Goal: Task Accomplishment & Management: Use online tool/utility

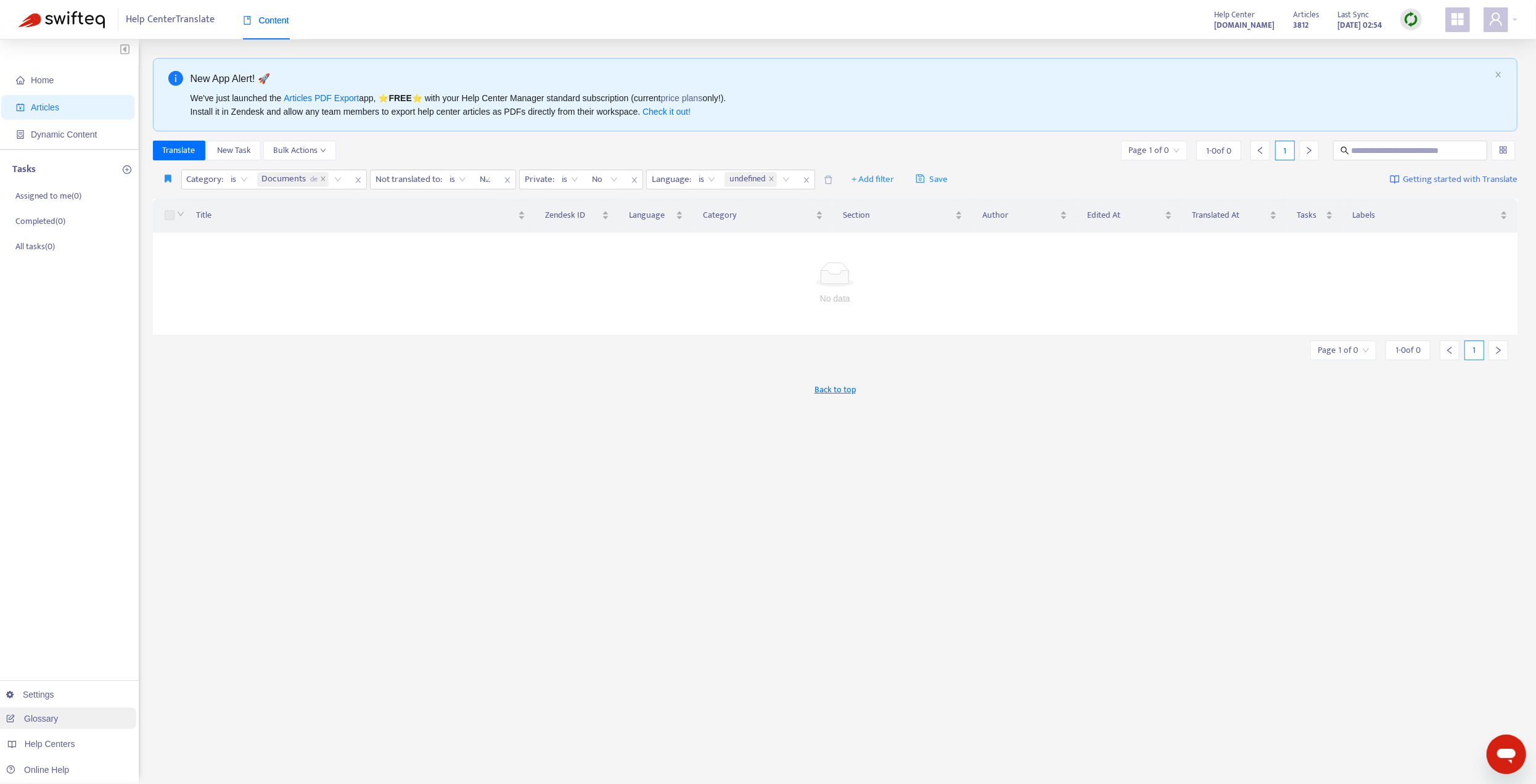
click at [31, 723] on link "Glossary" at bounding box center [32, 718] width 52 height 10
click at [170, 177] on icon "button" at bounding box center [168, 178] width 6 height 9
click at [164, 176] on button "button" at bounding box center [169, 180] width 26 height 20
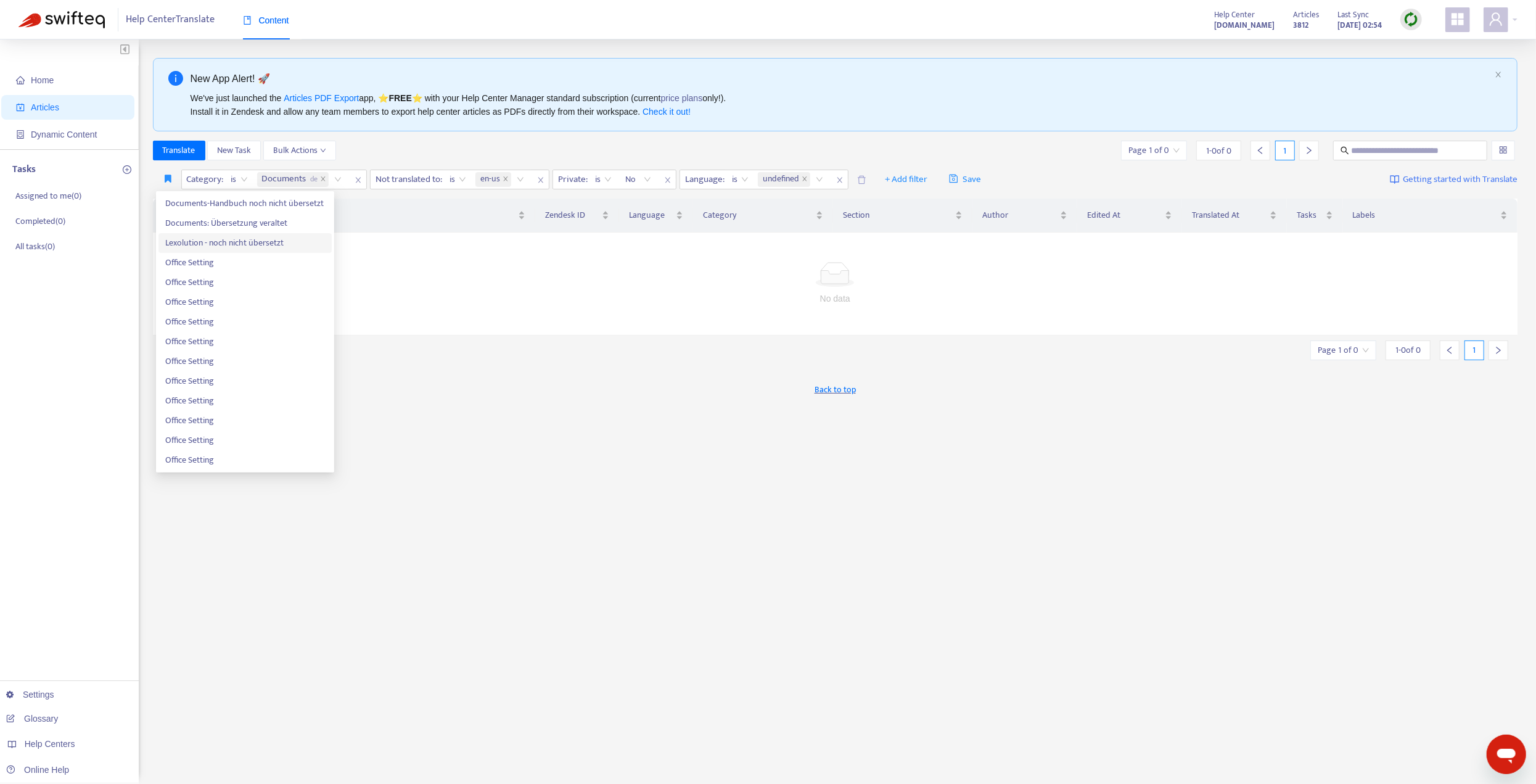
click at [244, 241] on span "Lexolution - noch nicht übersetzt" at bounding box center [245, 242] width 158 height 14
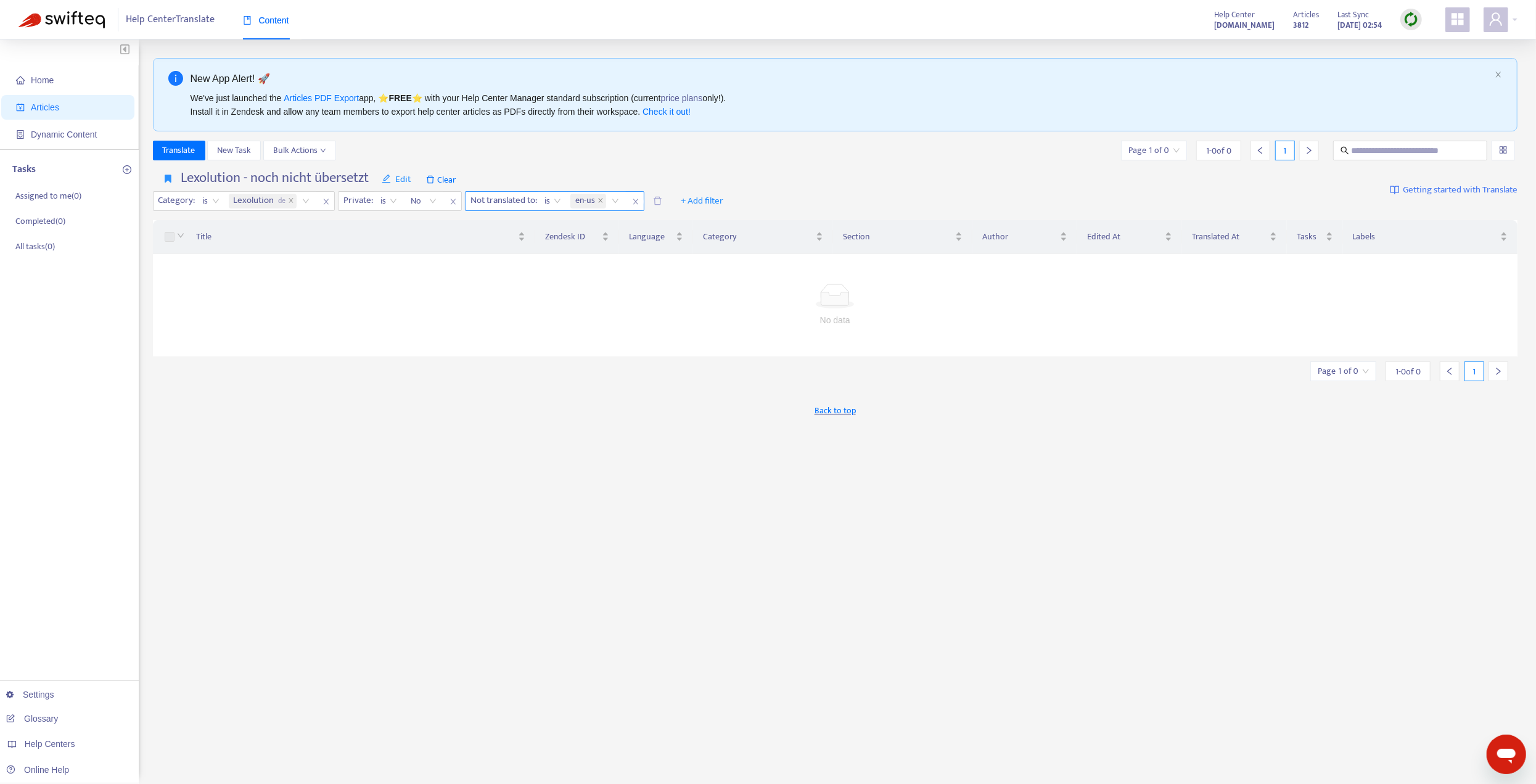
click at [635, 202] on icon "close" at bounding box center [636, 202] width 7 height 7
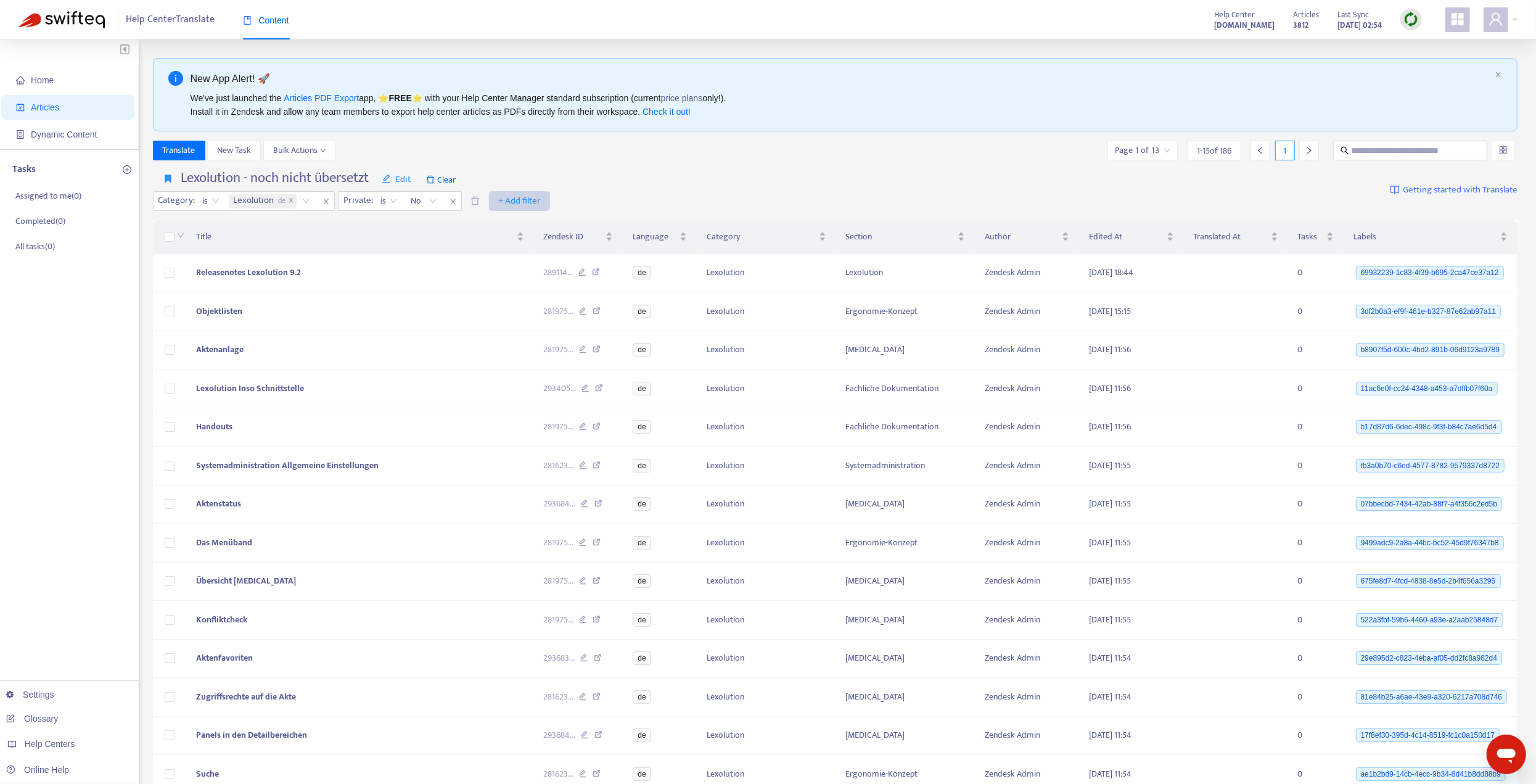
click at [524, 198] on span "+ Add filter" at bounding box center [519, 201] width 43 height 15
click at [545, 364] on span "Outdated Translation" at bounding box center [536, 363] width 77 height 14
click at [567, 200] on input "search" at bounding box center [523, 201] width 101 height 18
click at [506, 219] on div "Yes" at bounding box center [582, 224] width 215 height 14
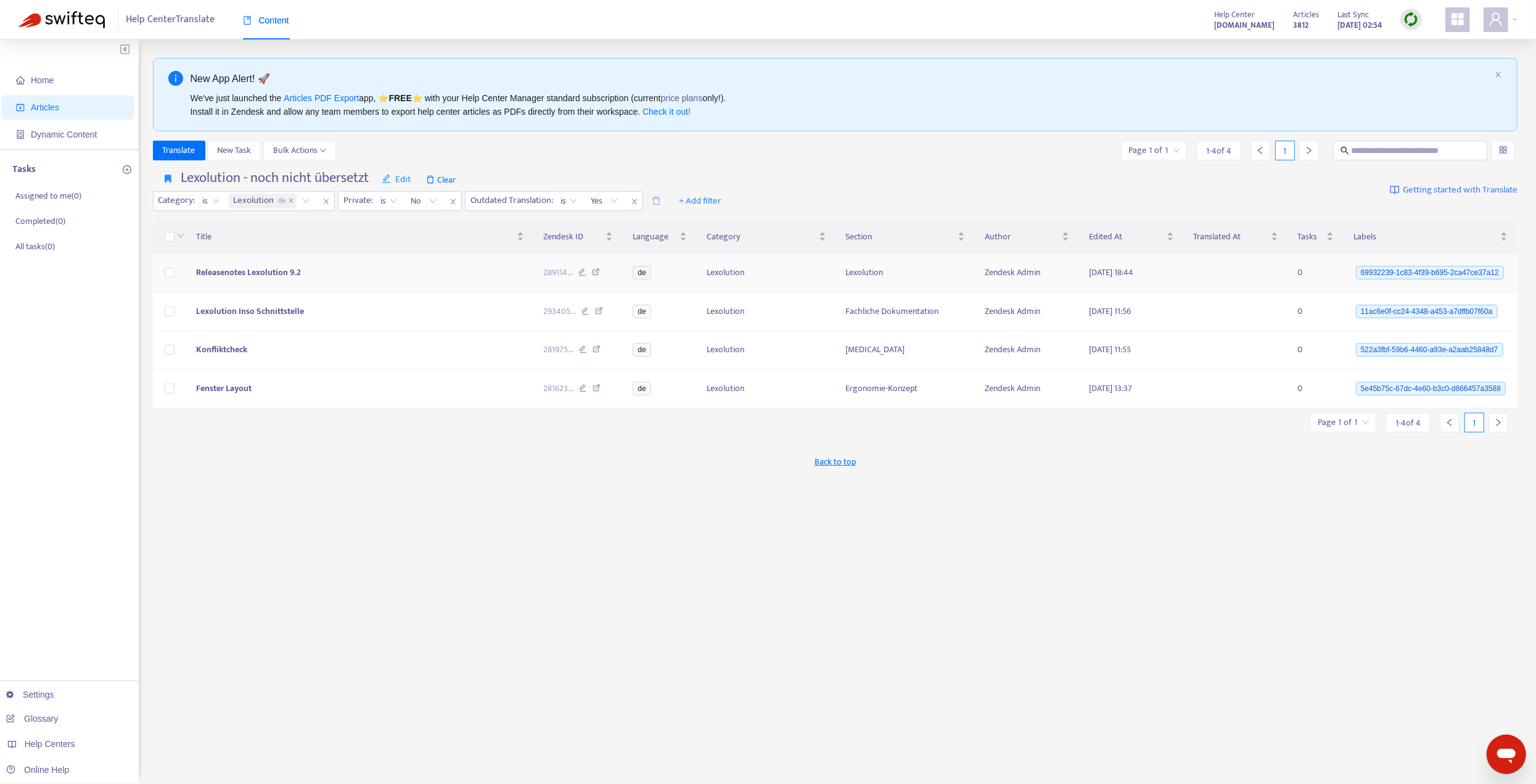
click at [394, 270] on td "Releasenotes Lexolution 9.2" at bounding box center [360, 273] width 348 height 39
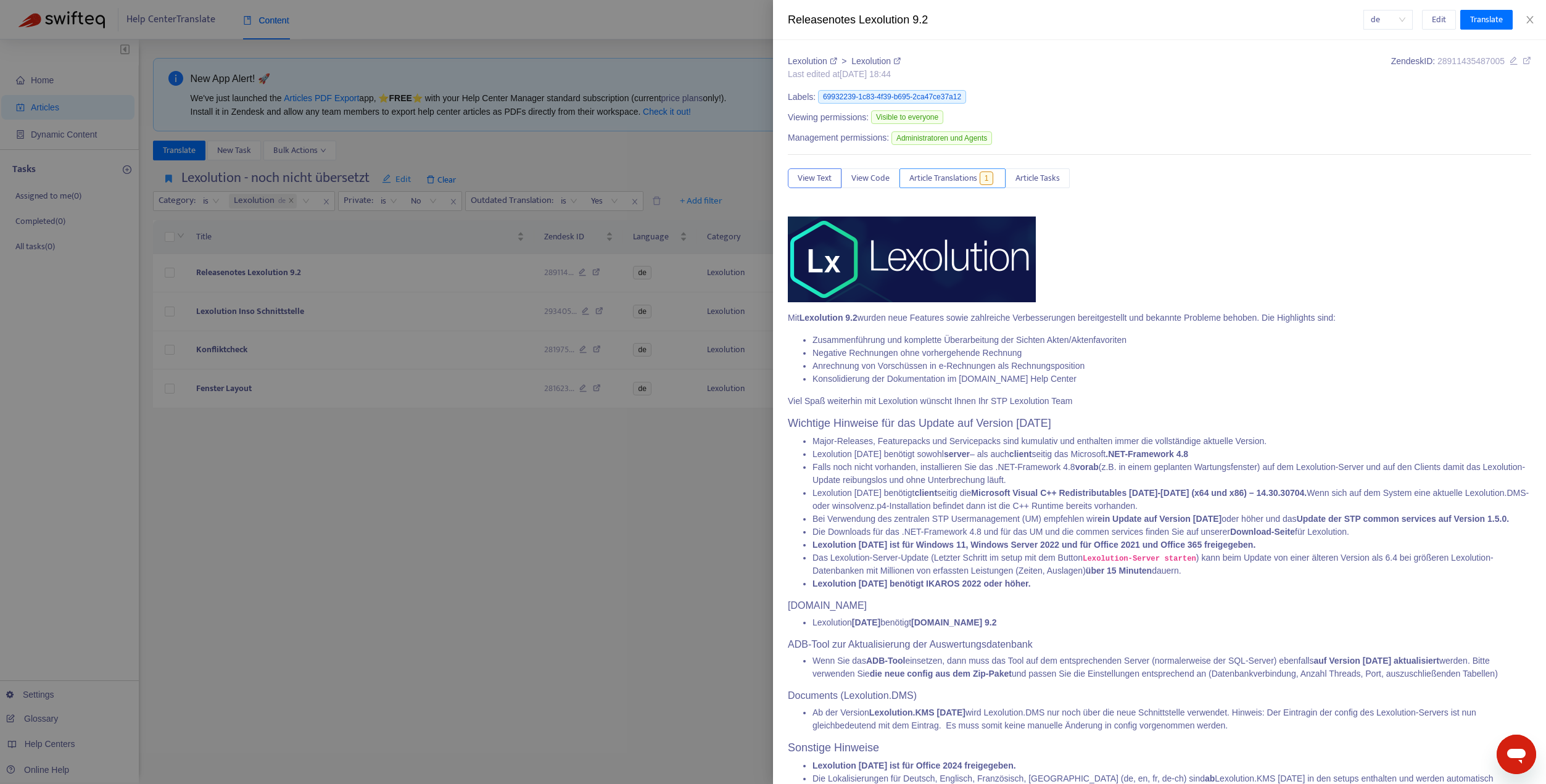
click at [924, 173] on span "Article Translations" at bounding box center [944, 178] width 68 height 14
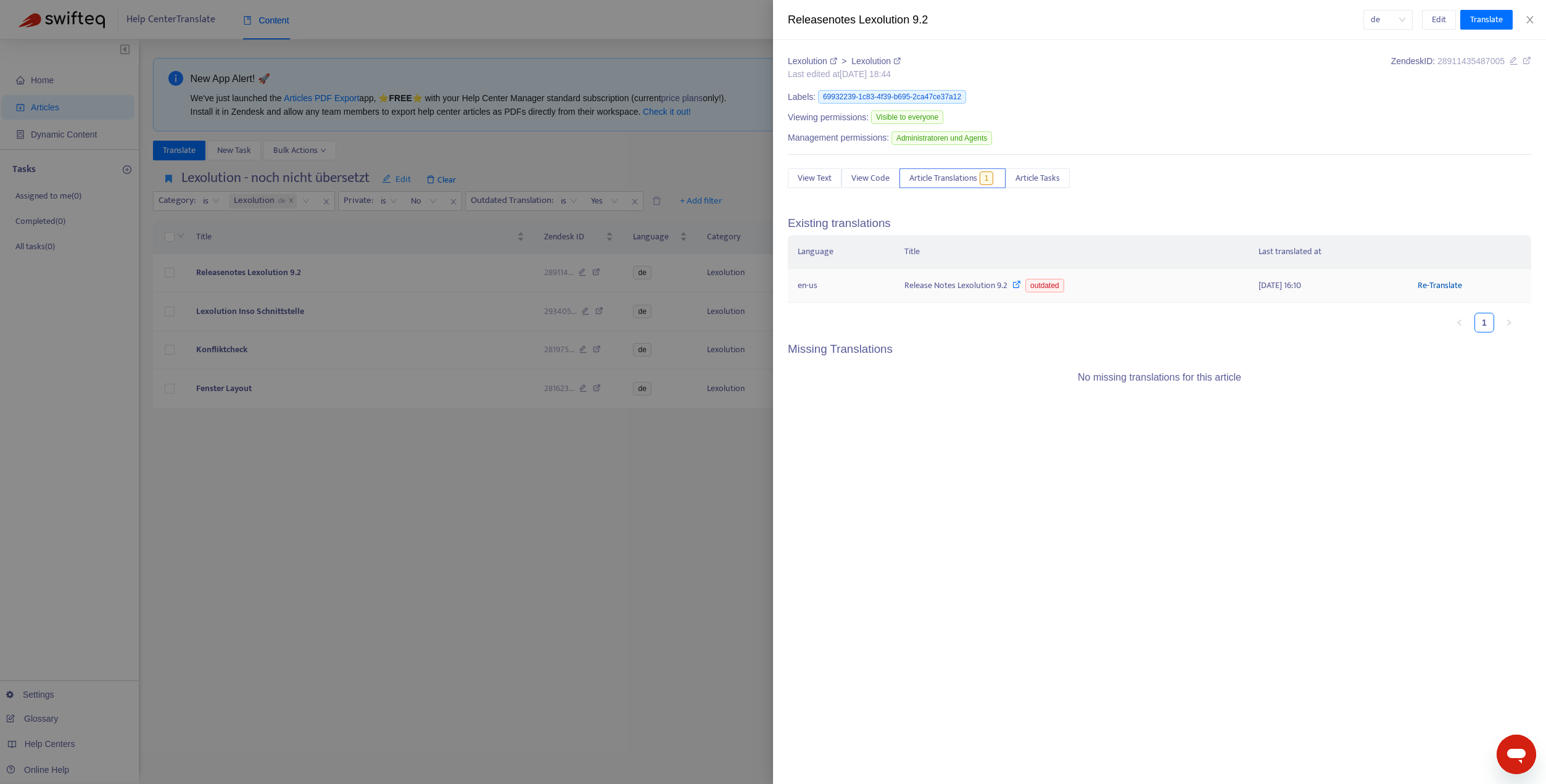
click at [1448, 283] on link "Re-Translate" at bounding box center [1440, 285] width 45 height 15
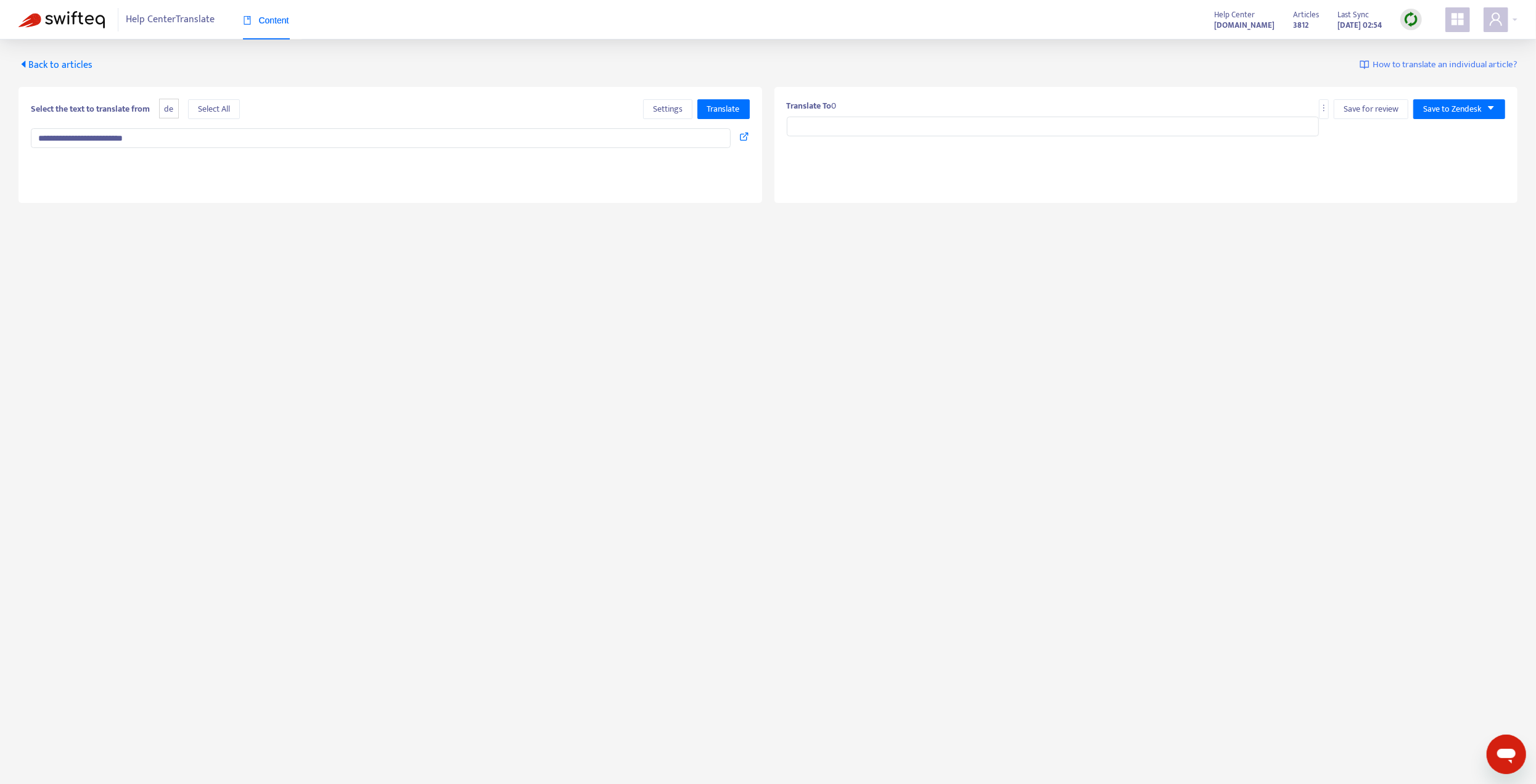
type input "**********"
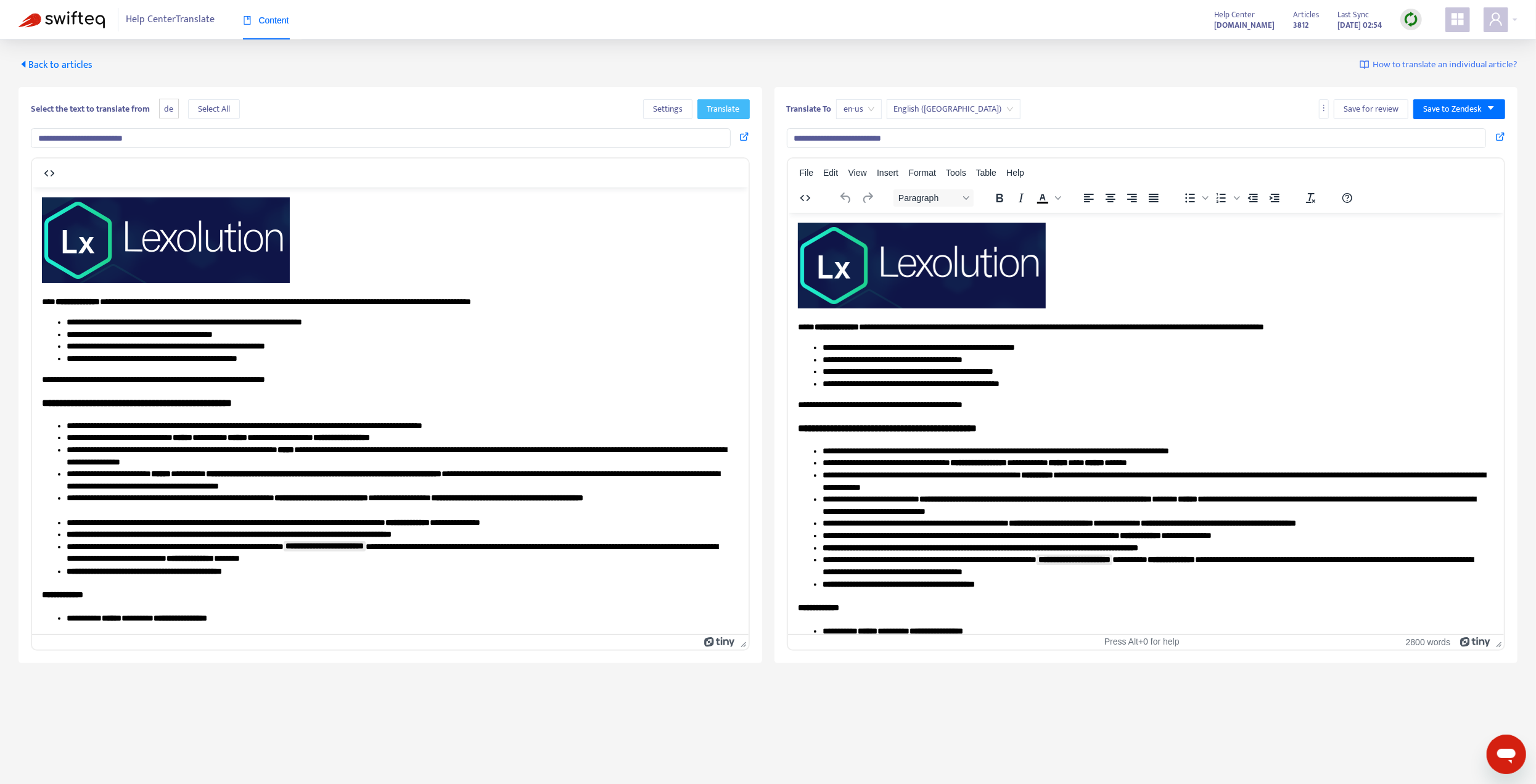
click at [717, 106] on span "Translate" at bounding box center [724, 109] width 33 height 14
click at [212, 115] on span "Select All" at bounding box center [214, 109] width 32 height 14
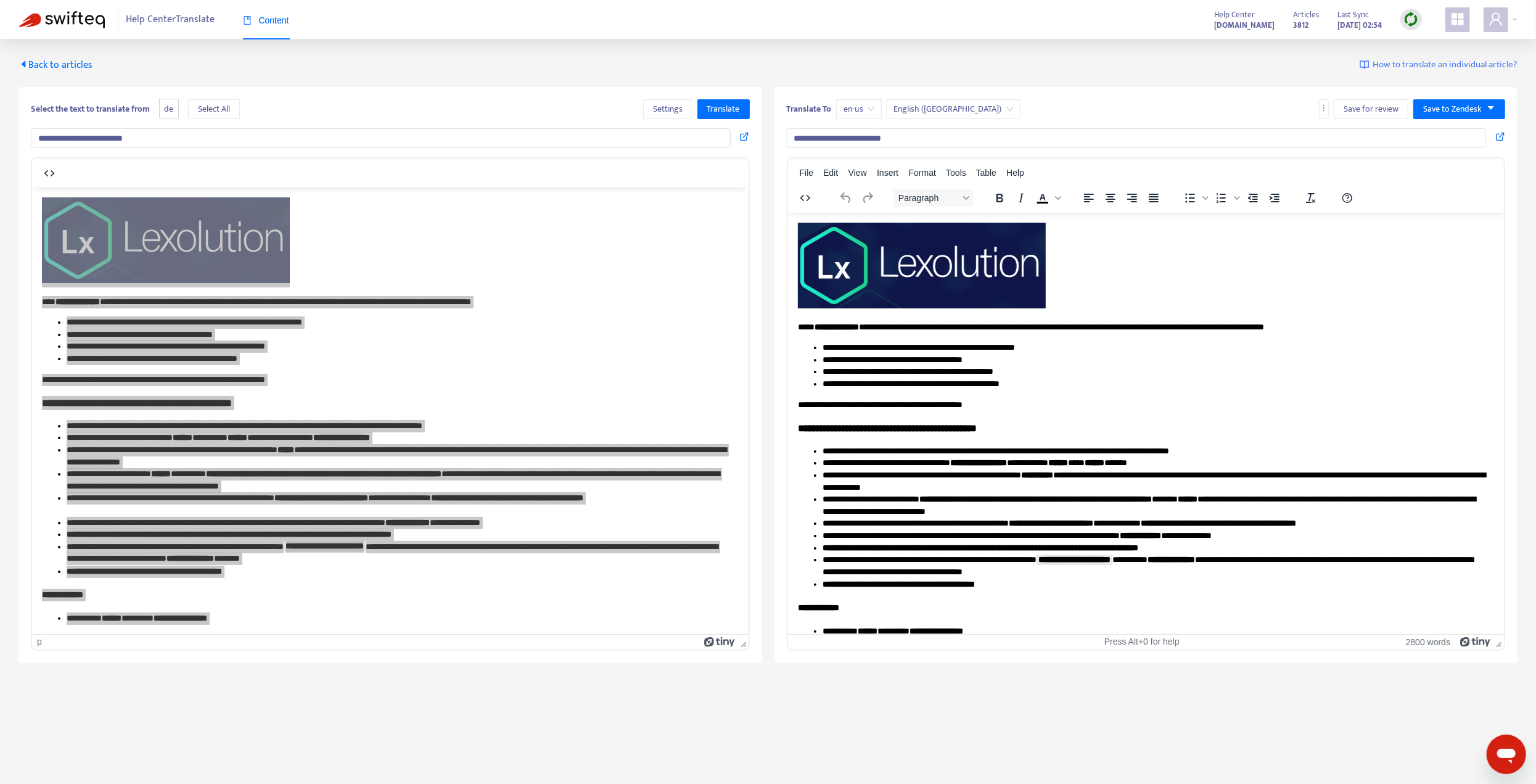
click at [479, 137] on input "**********" at bounding box center [381, 138] width 700 height 20
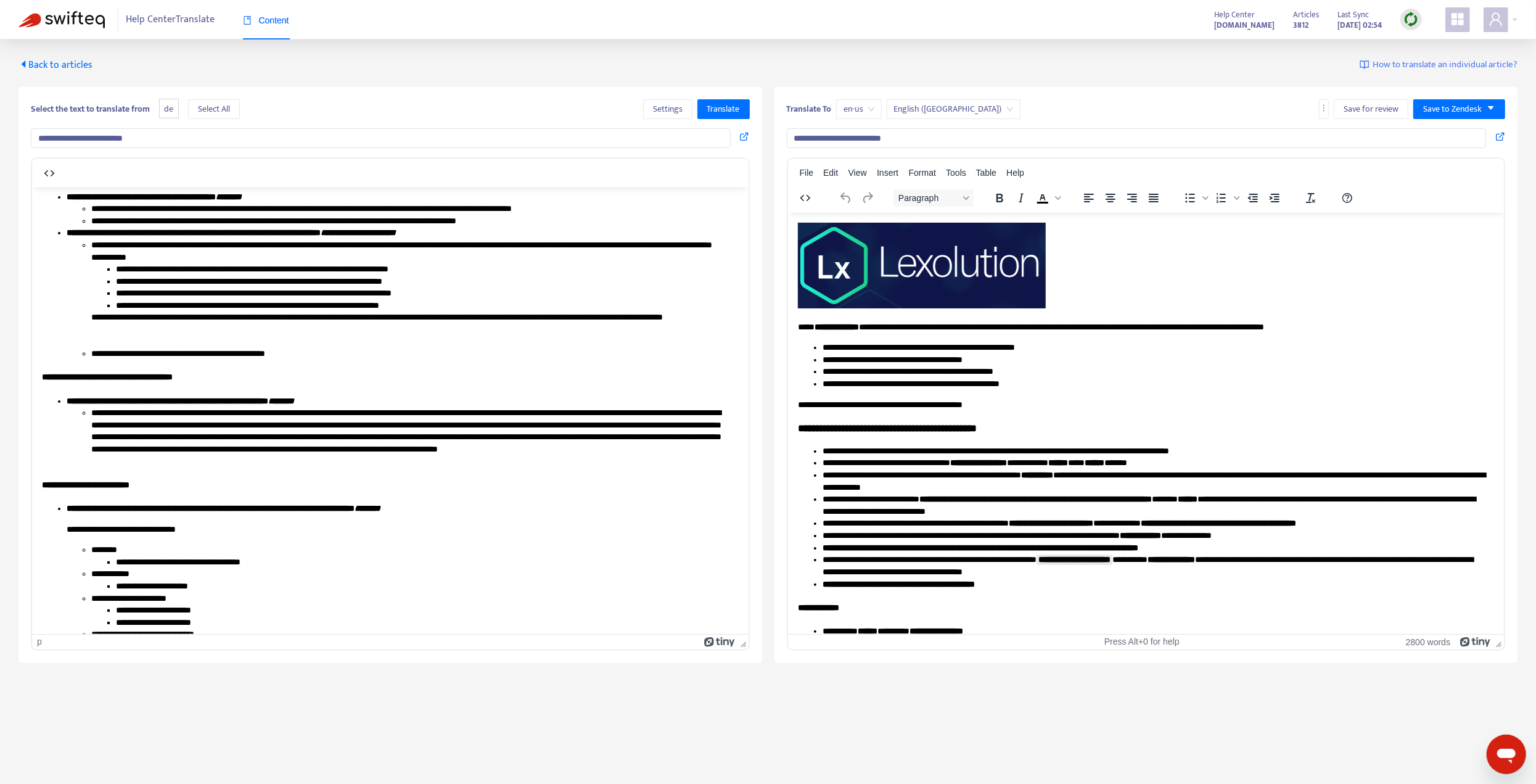
scroll to position [6152, 0]
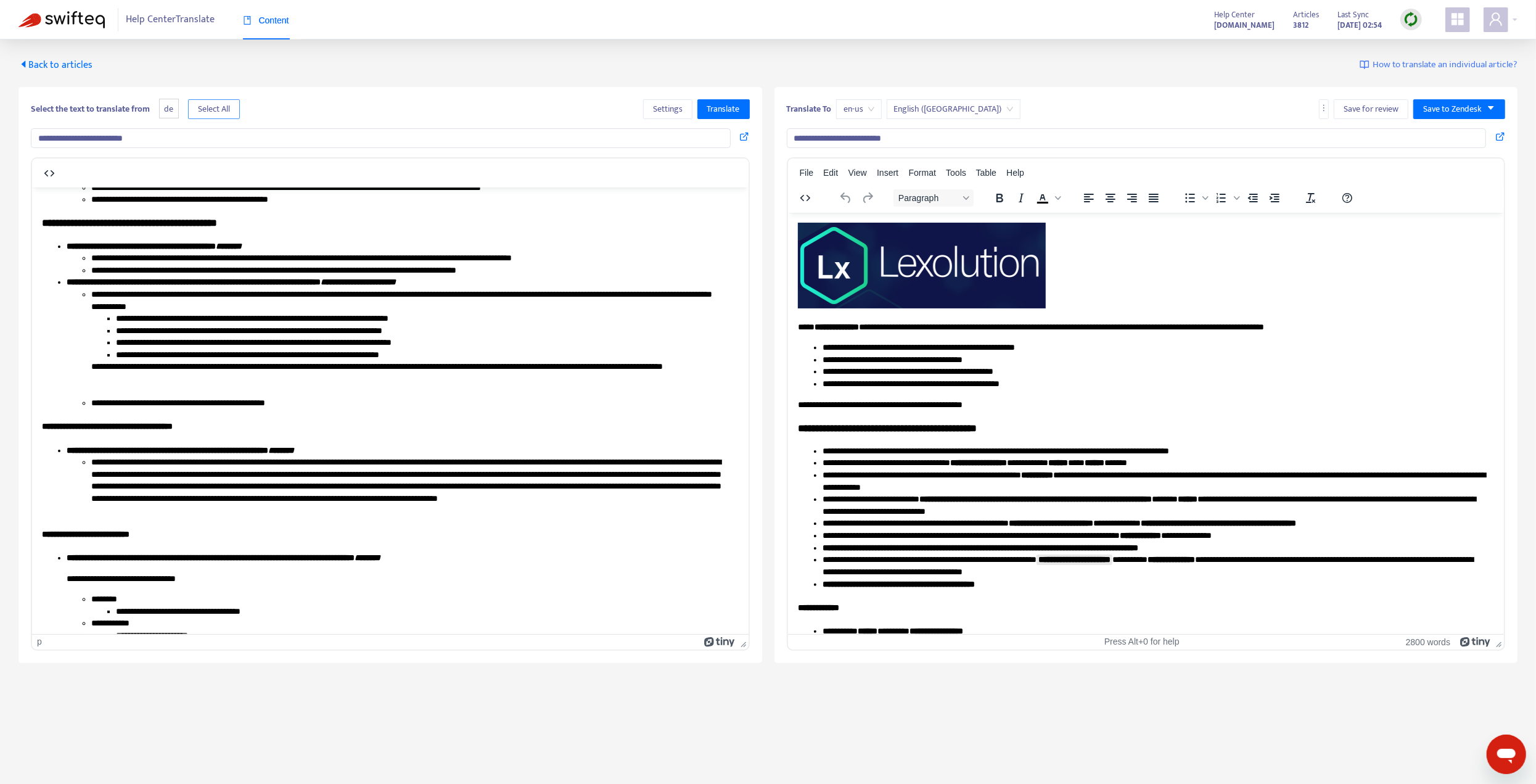
click at [230, 107] on span "Select All" at bounding box center [214, 109] width 32 height 14
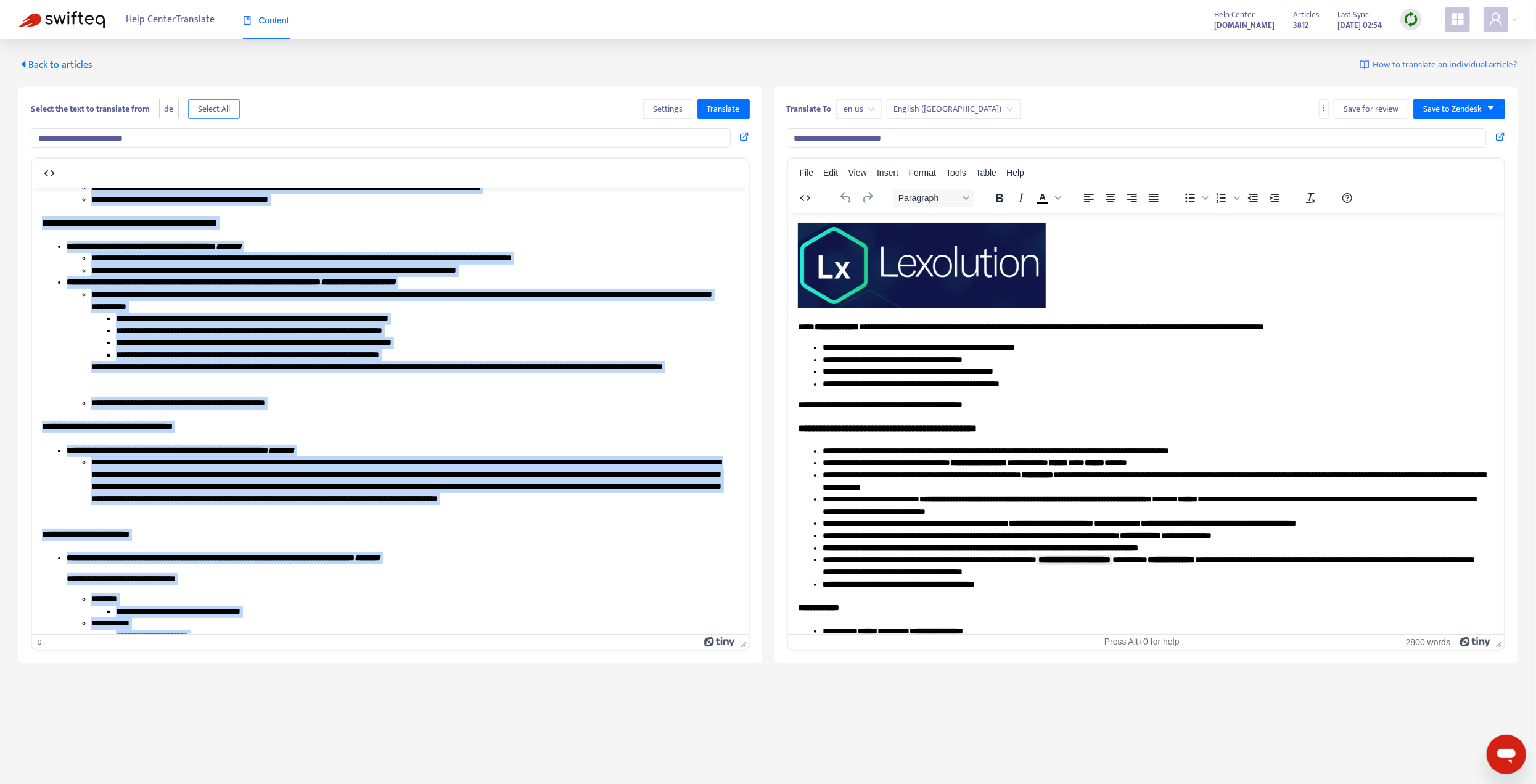
scroll to position [0, 0]
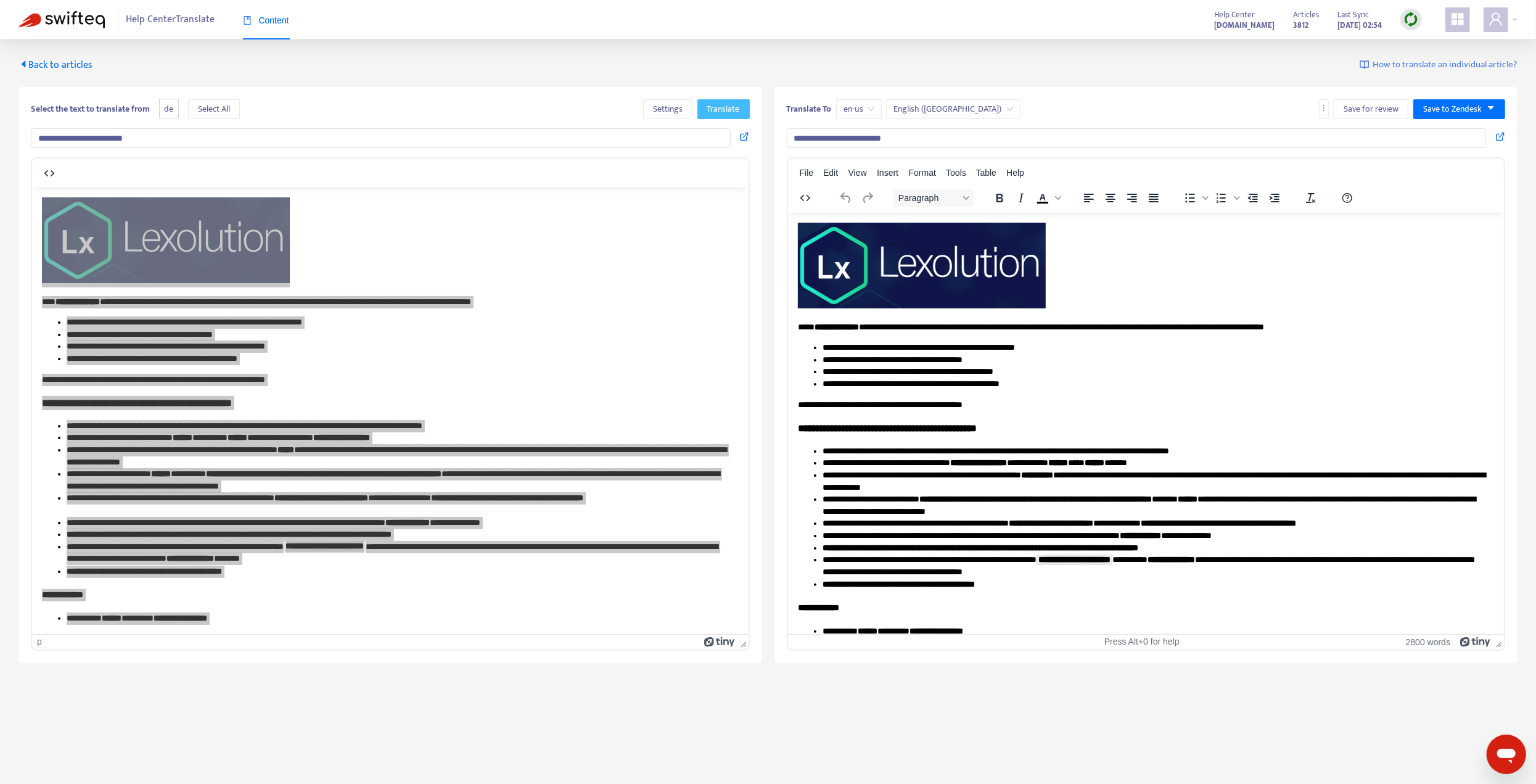
click at [718, 104] on span "Translate" at bounding box center [724, 109] width 33 height 14
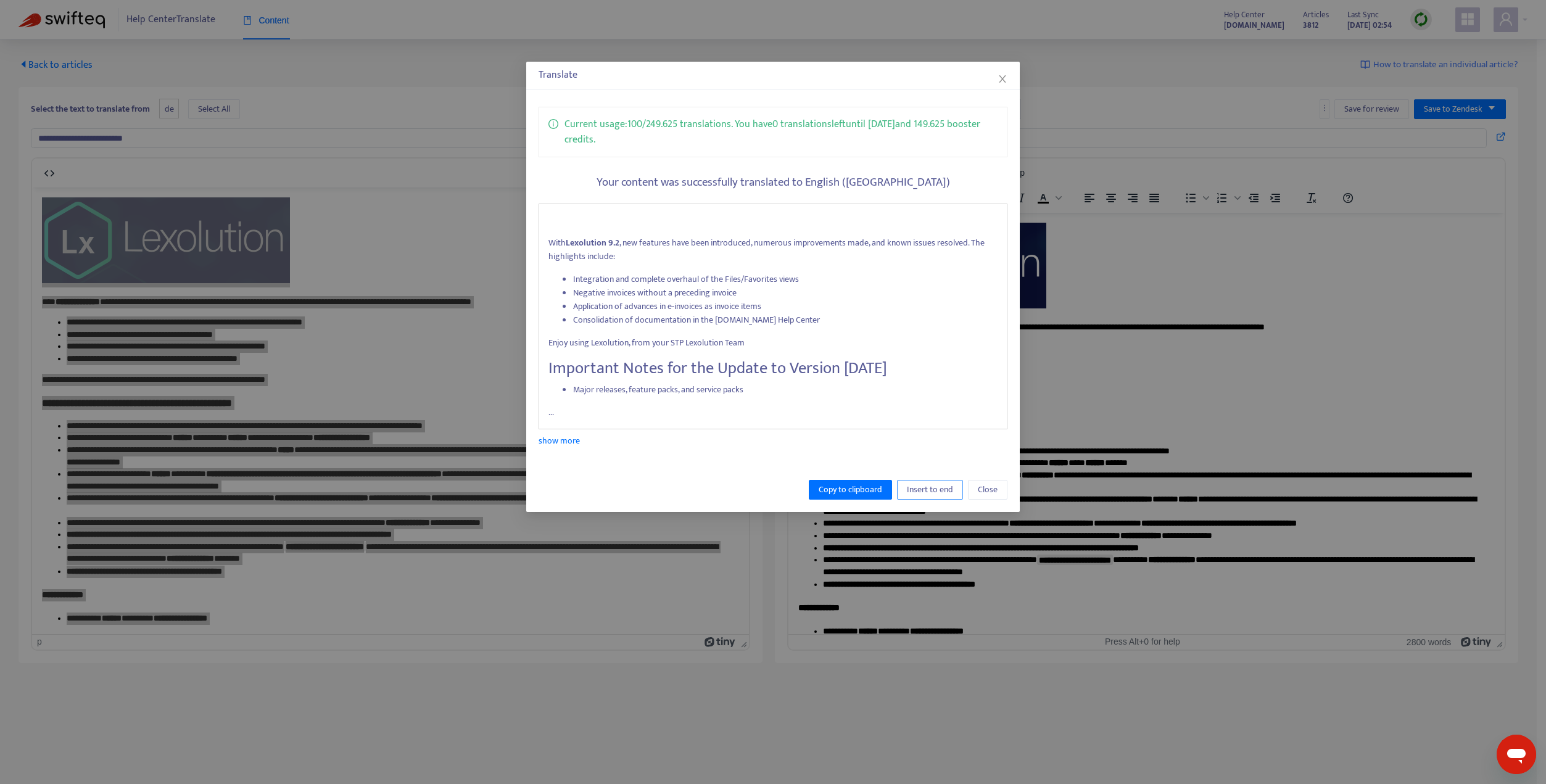
click at [933, 493] on span "Insert to end" at bounding box center [930, 489] width 47 height 14
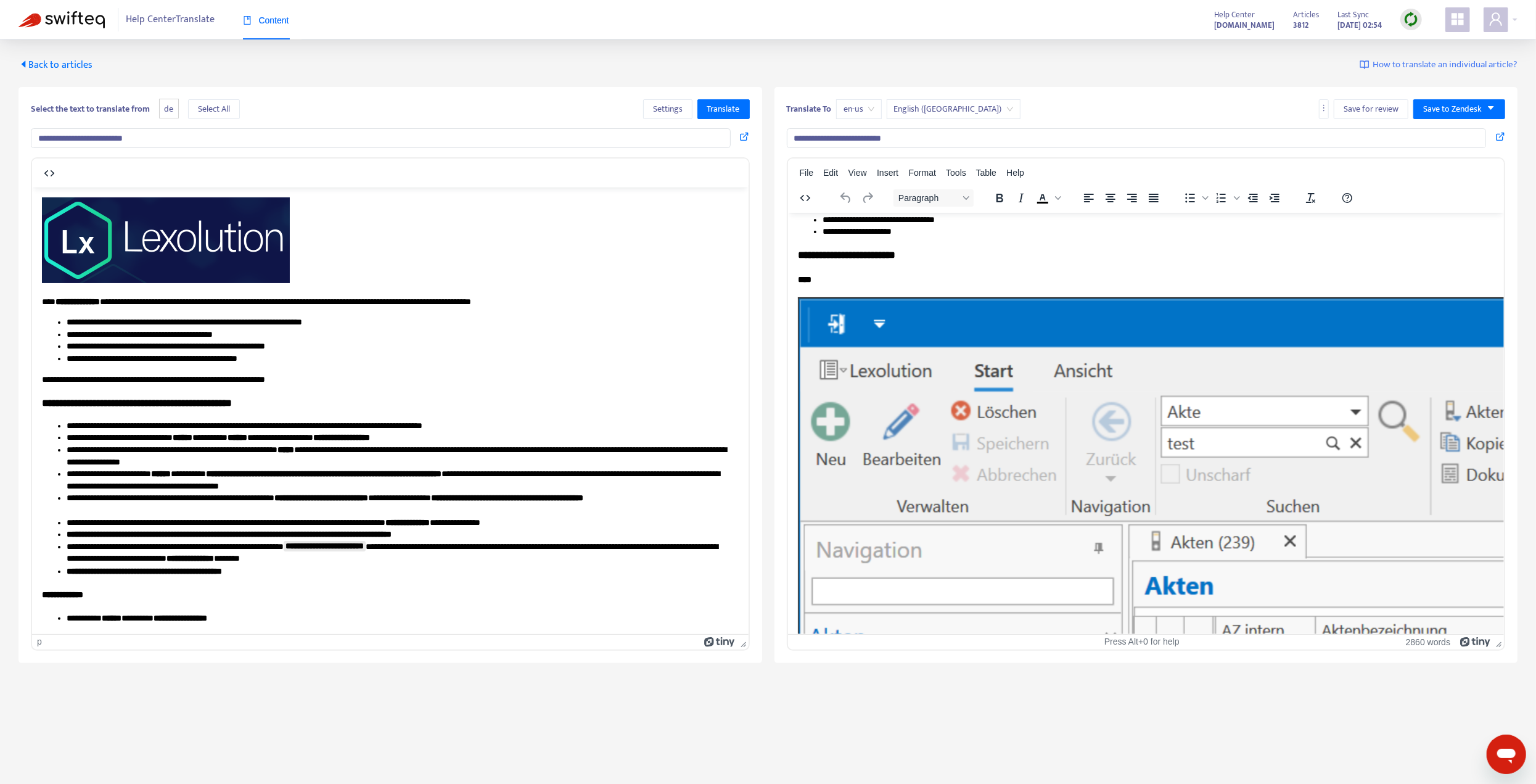
scroll to position [740, 0]
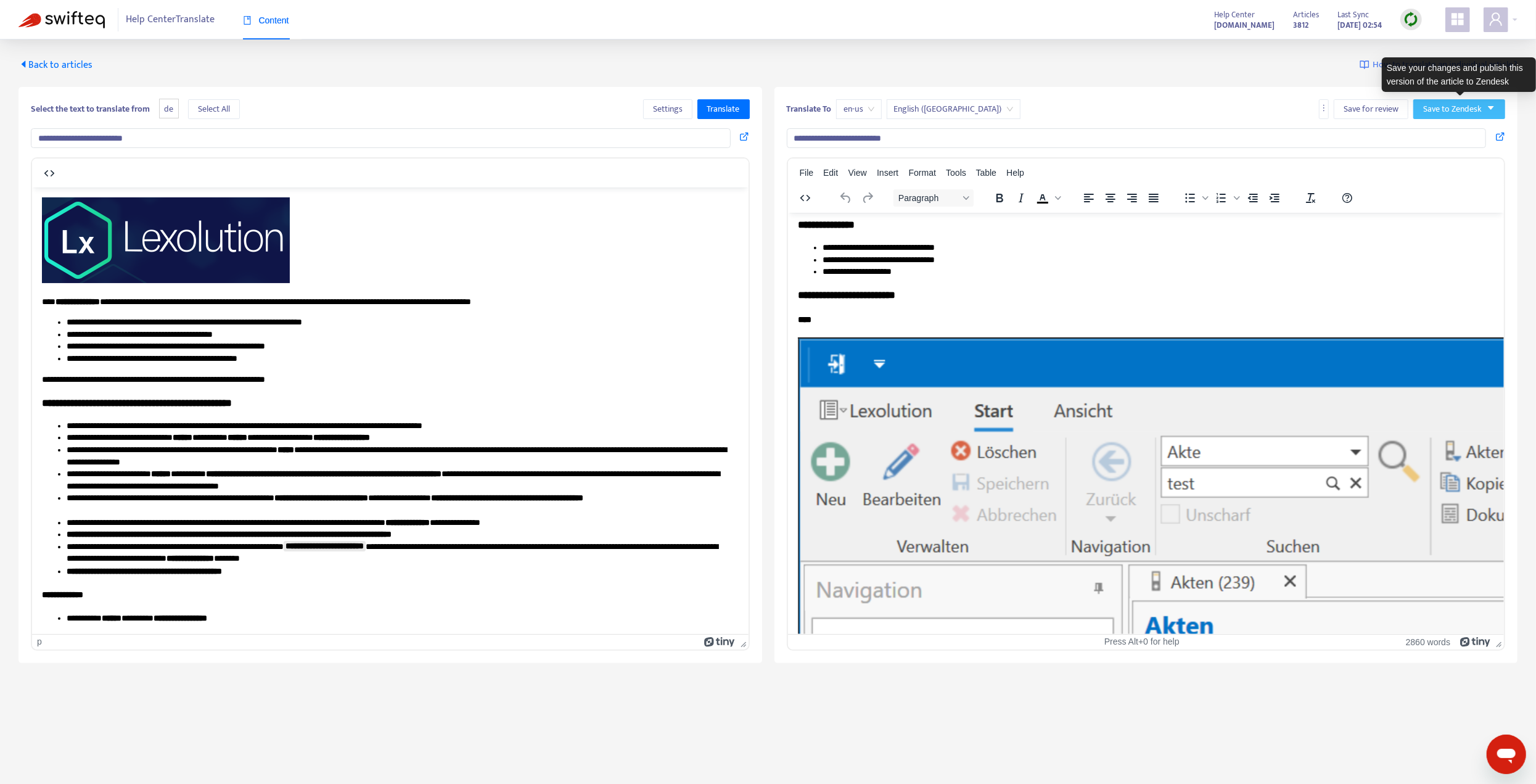
click at [1468, 104] on span "Save to Zendesk" at bounding box center [1452, 109] width 58 height 14
click at [1446, 135] on span "Publish" at bounding box center [1447, 133] width 47 height 14
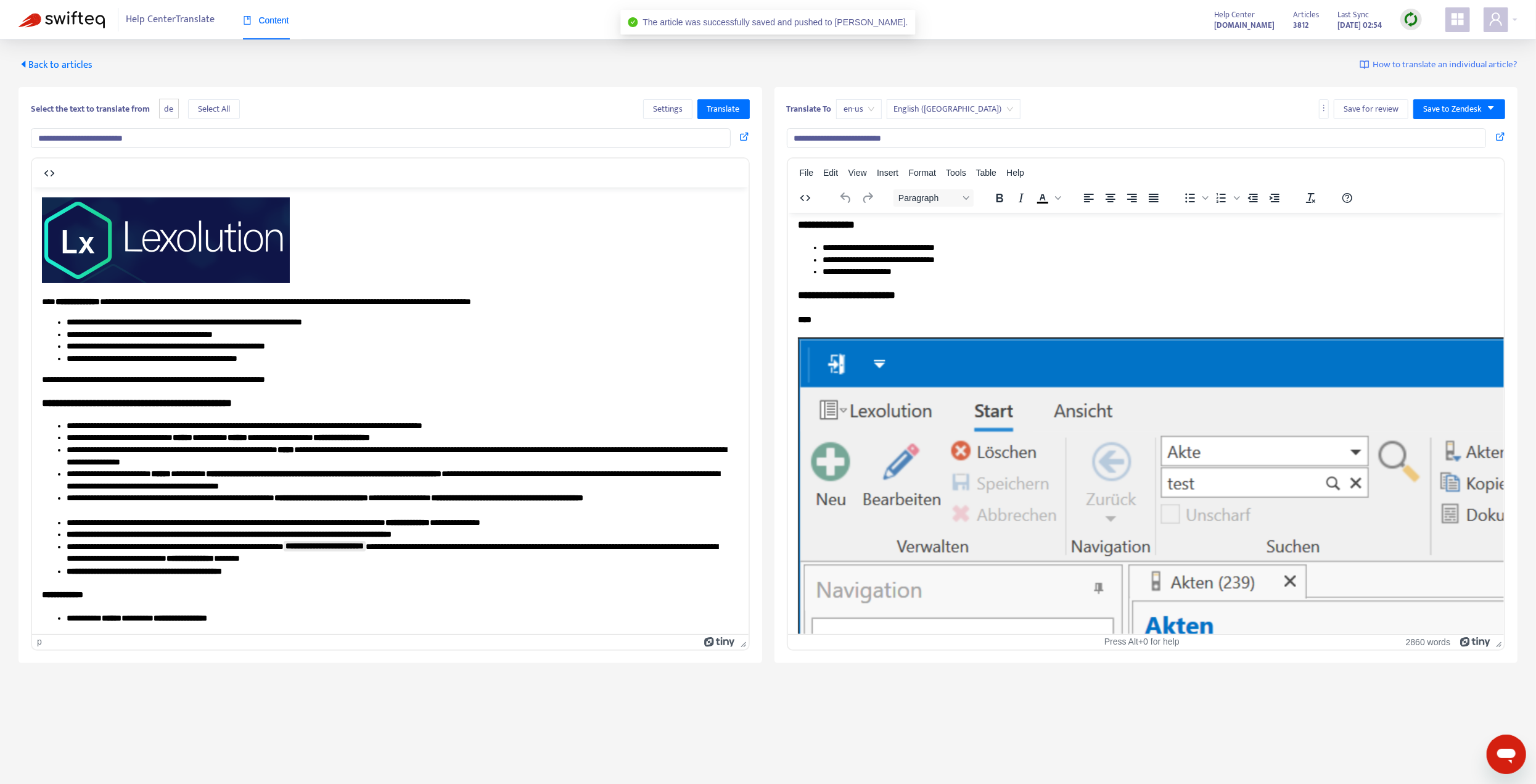
click at [61, 66] on span "Back to articles" at bounding box center [55, 65] width 74 height 16
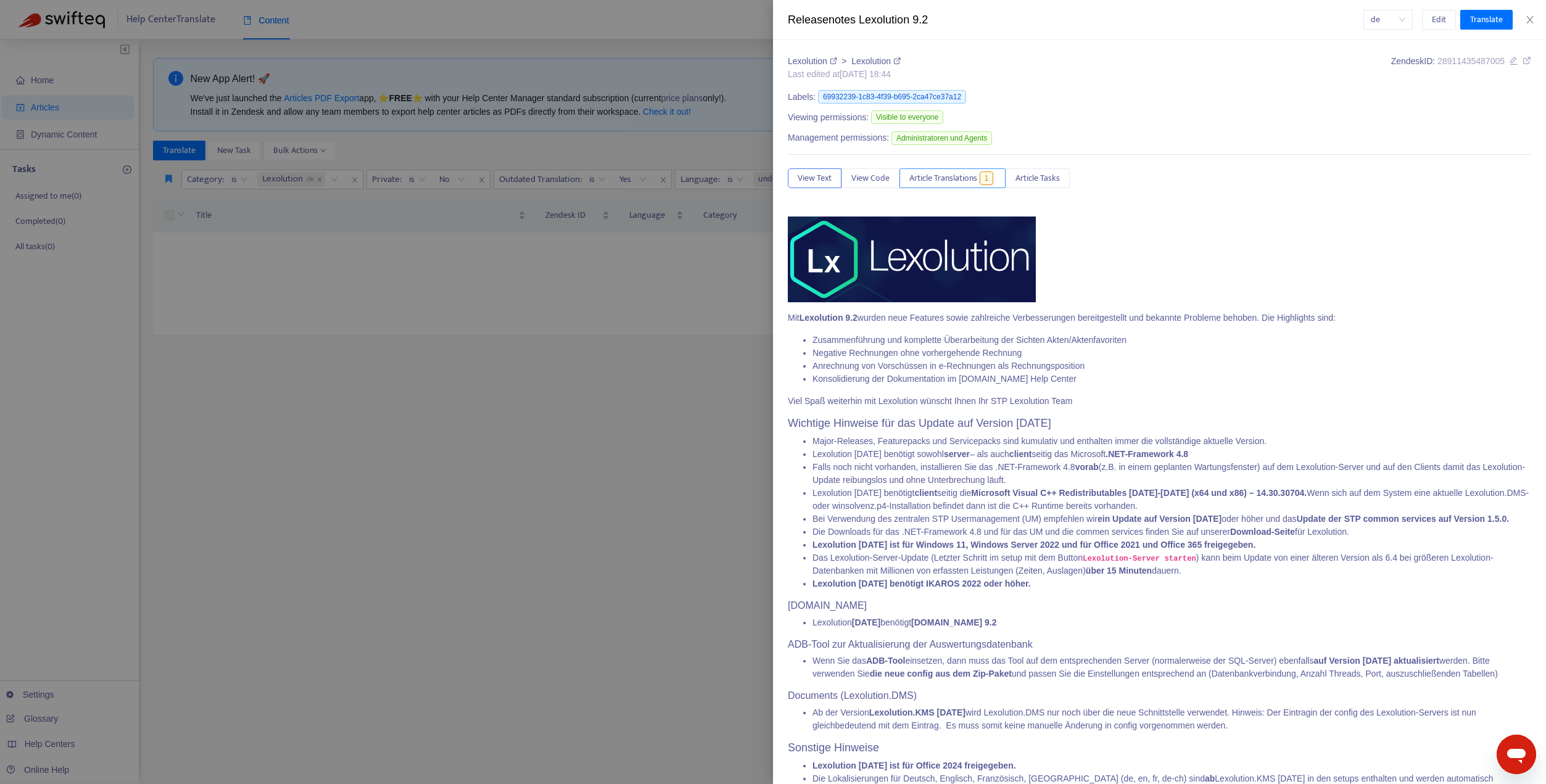
click at [947, 182] on span "Article Translations" at bounding box center [944, 178] width 68 height 14
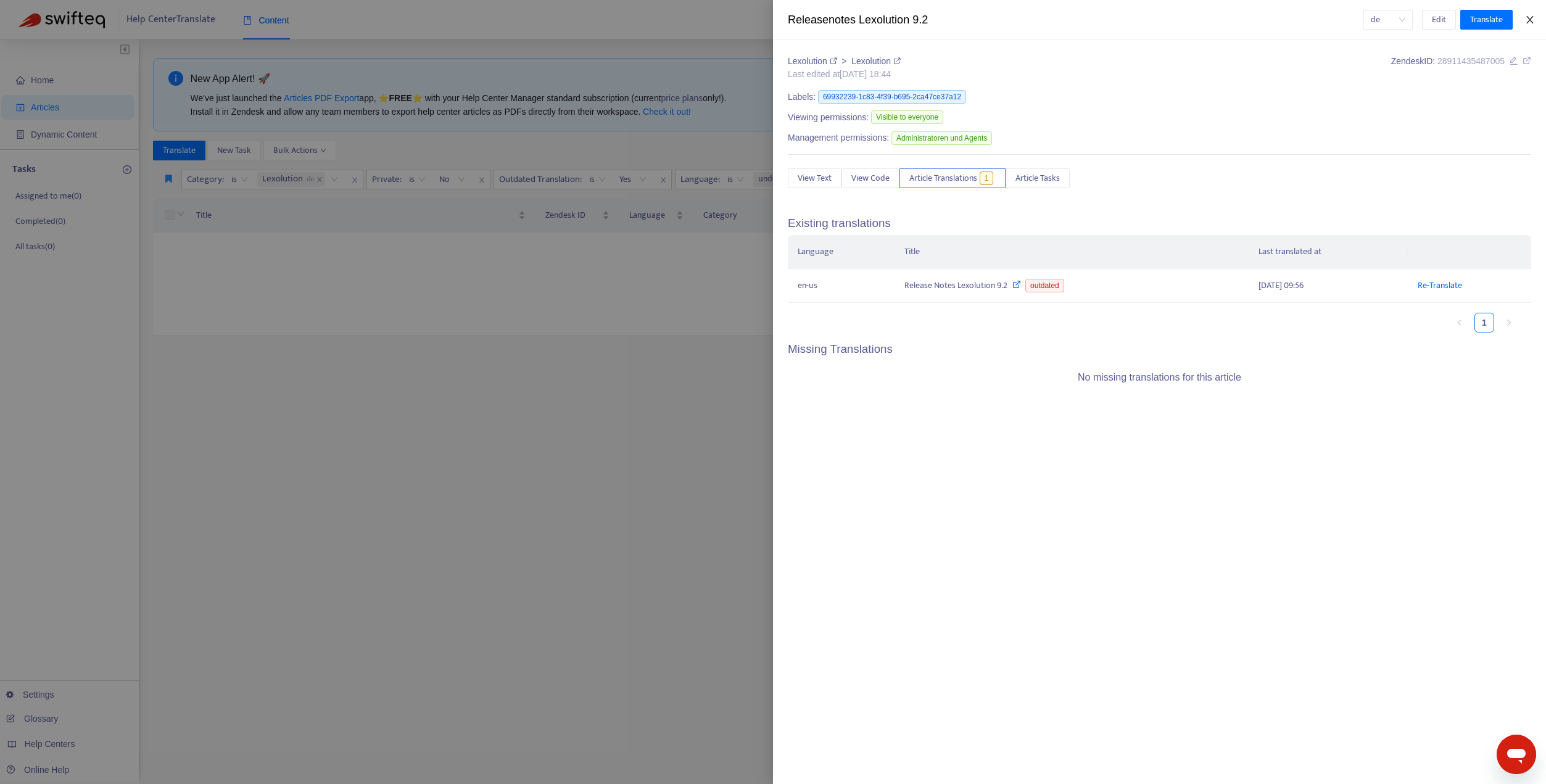
click at [1530, 22] on icon "close" at bounding box center [1530, 19] width 10 height 10
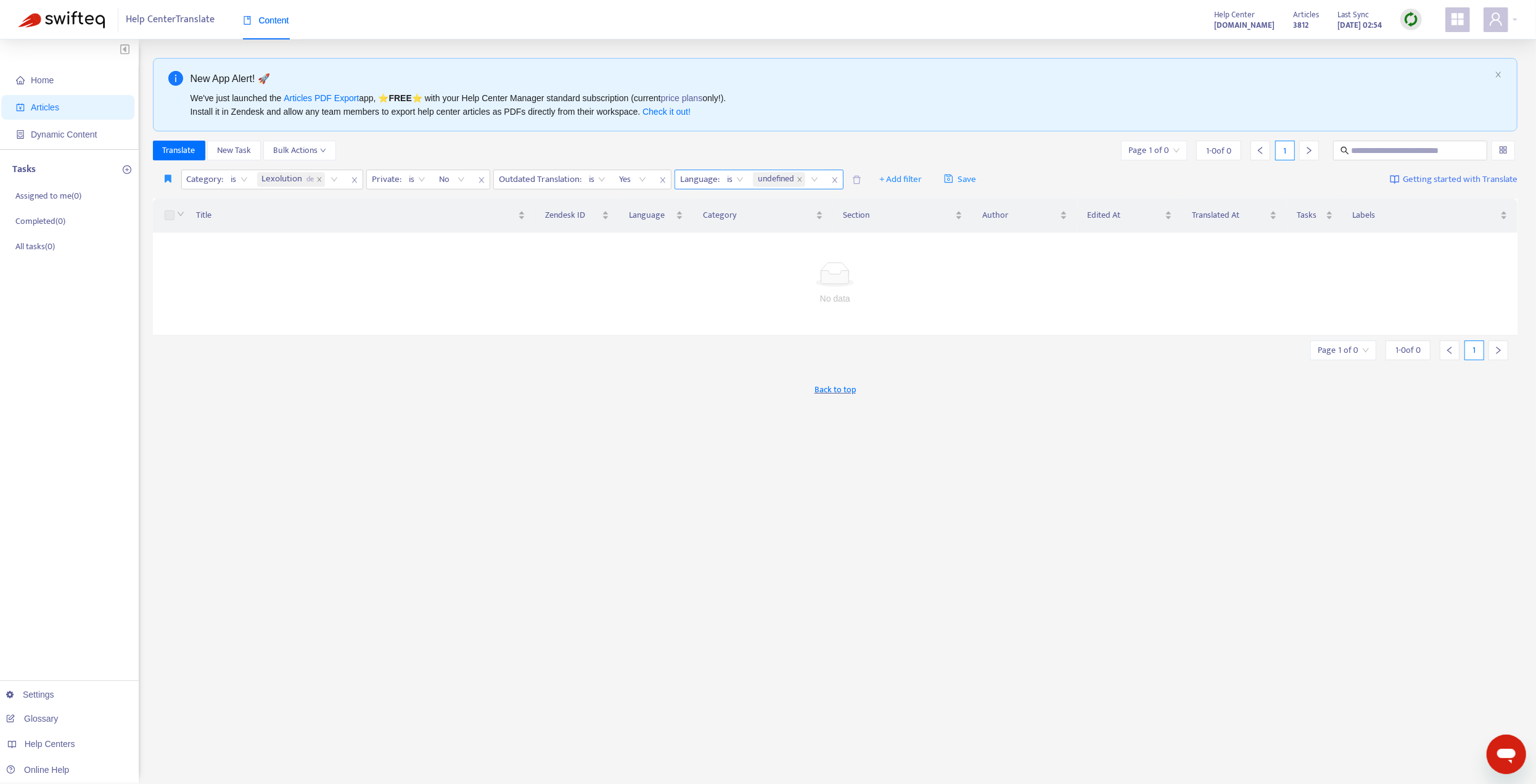
click at [833, 179] on icon "close" at bounding box center [835, 180] width 7 height 7
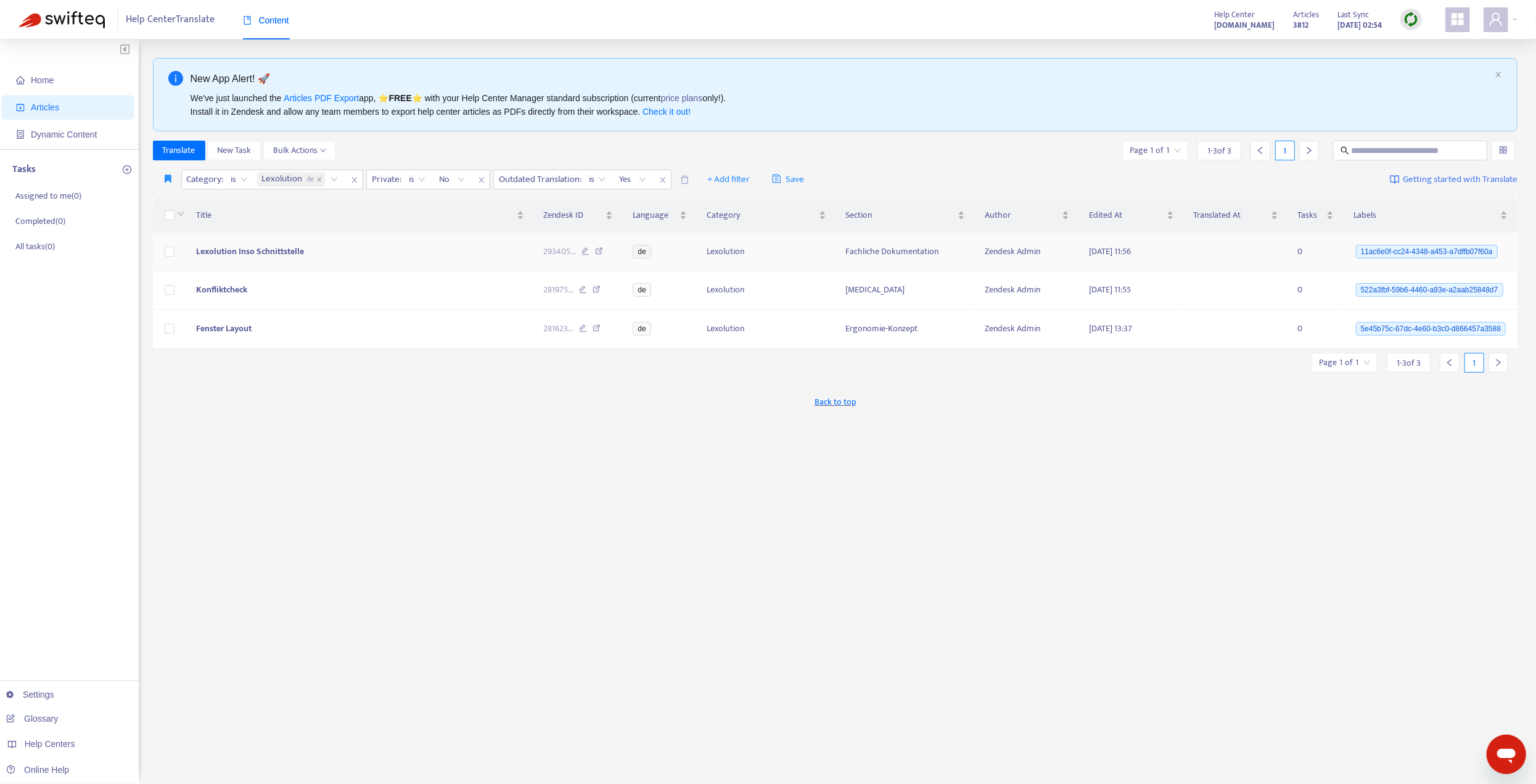
click at [267, 253] on span "Lexolution Inso Schnittstelle" at bounding box center [250, 251] width 108 height 15
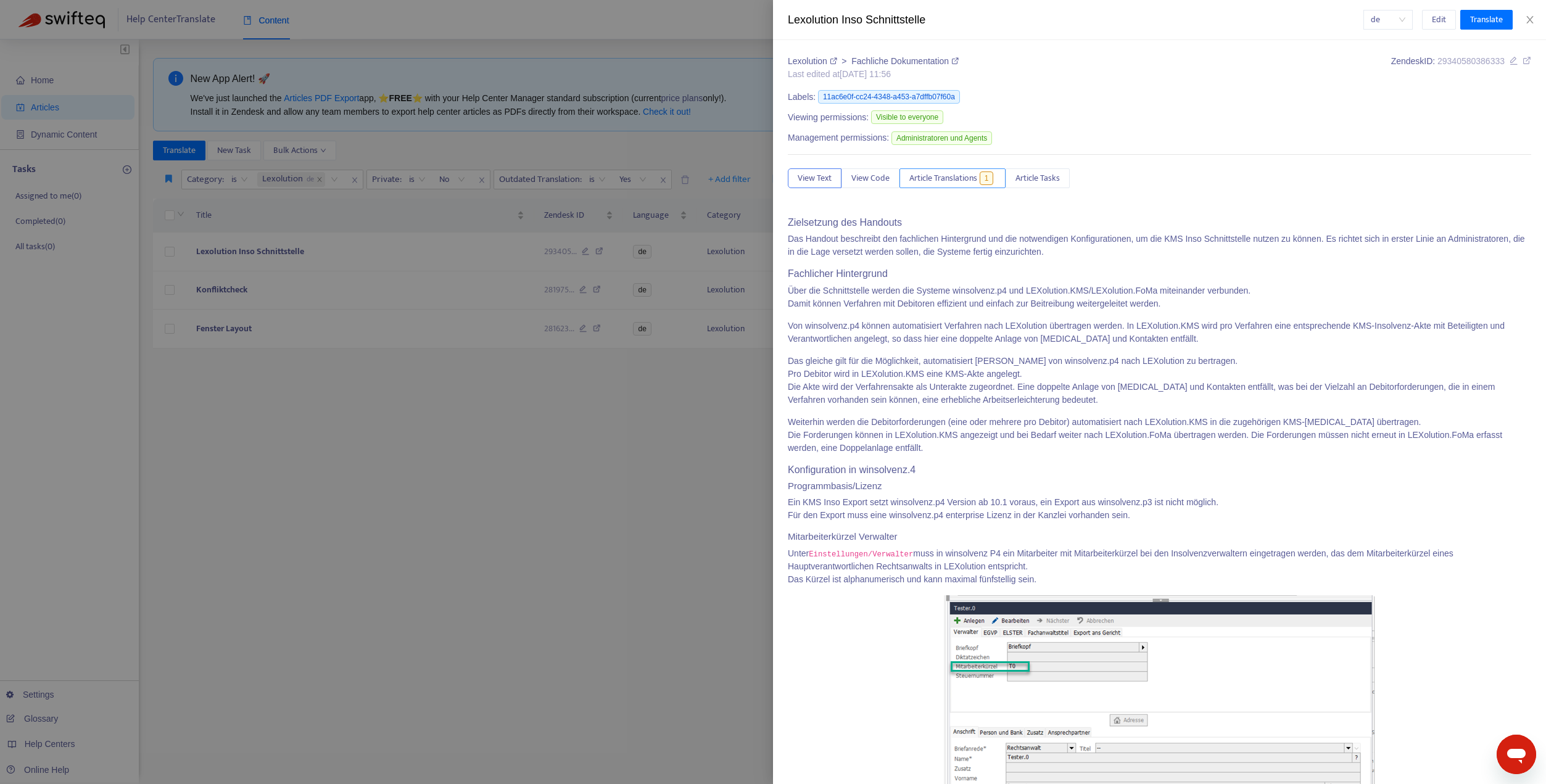
click at [936, 179] on span "Article Translations" at bounding box center [944, 178] width 68 height 14
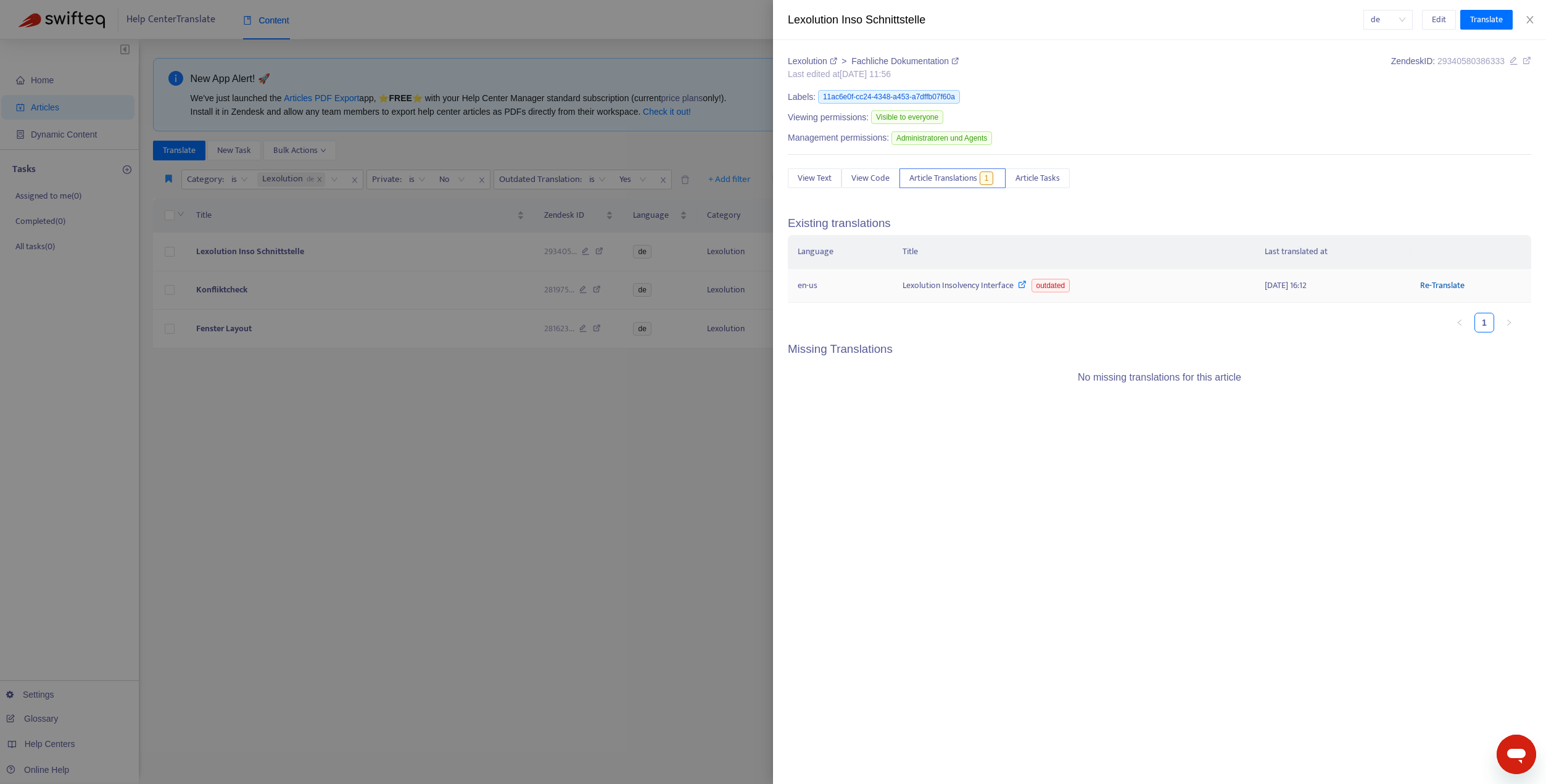
click at [1435, 280] on link "Re-Translate" at bounding box center [1442, 285] width 45 height 15
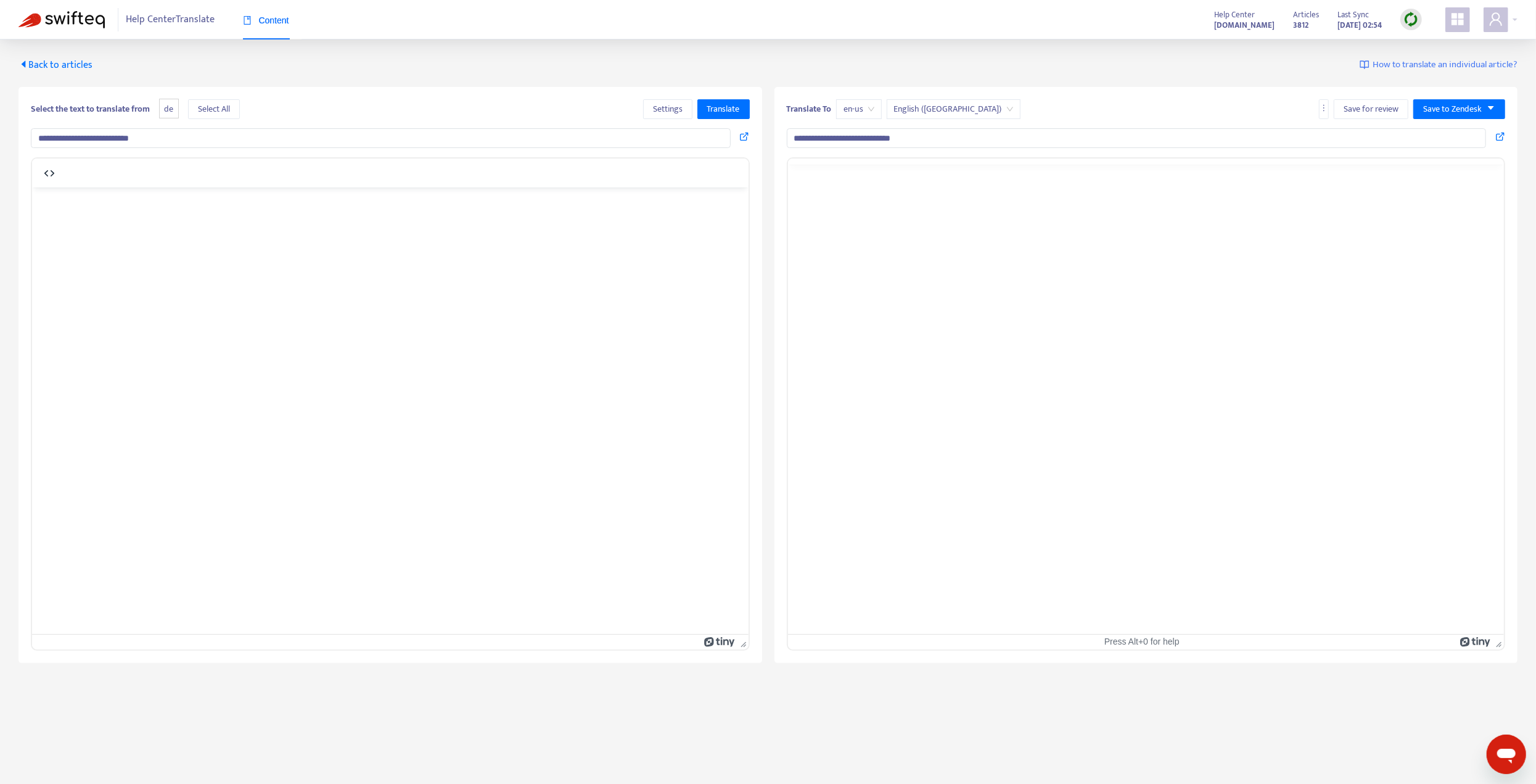
type input "**********"
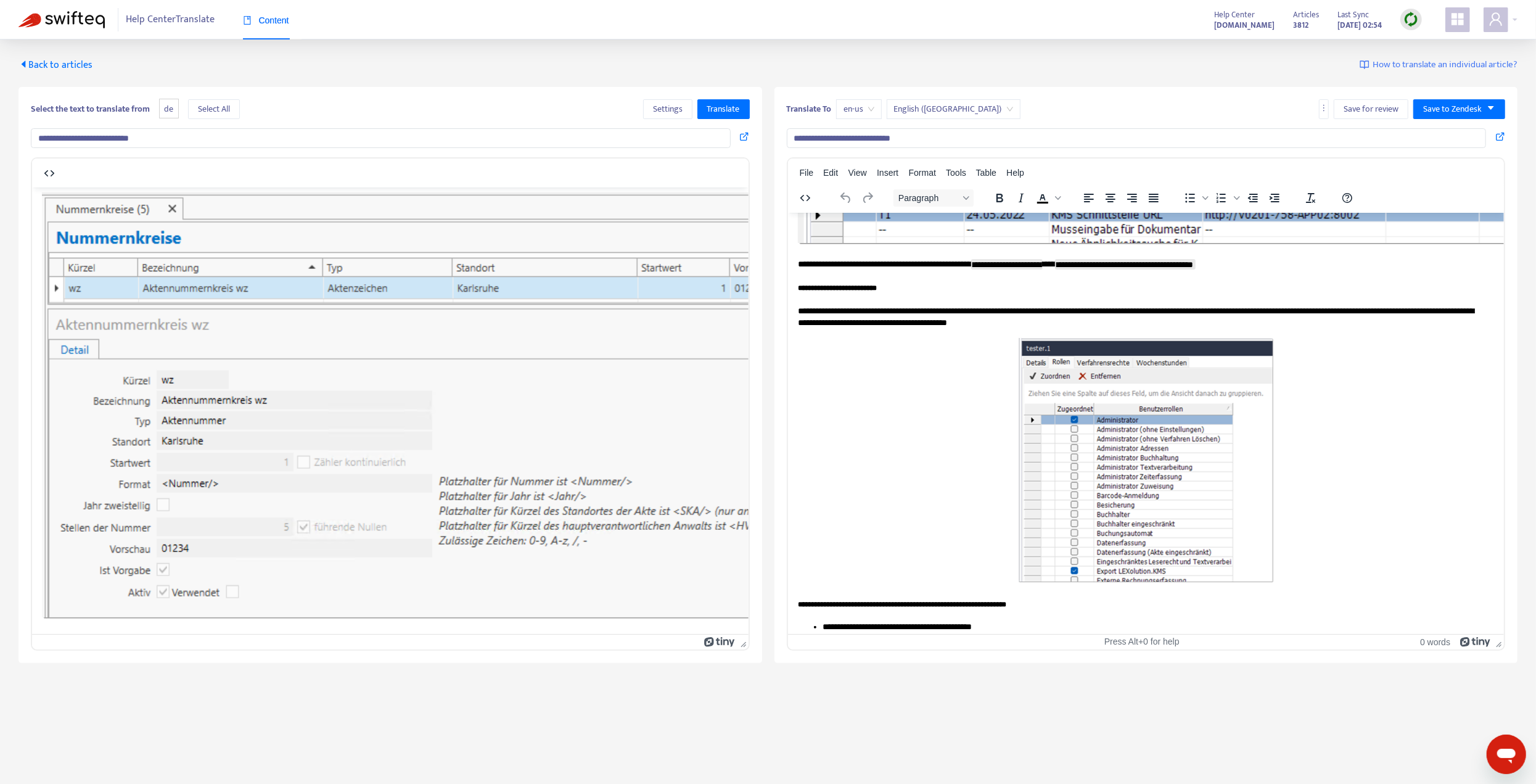
scroll to position [1110, 0]
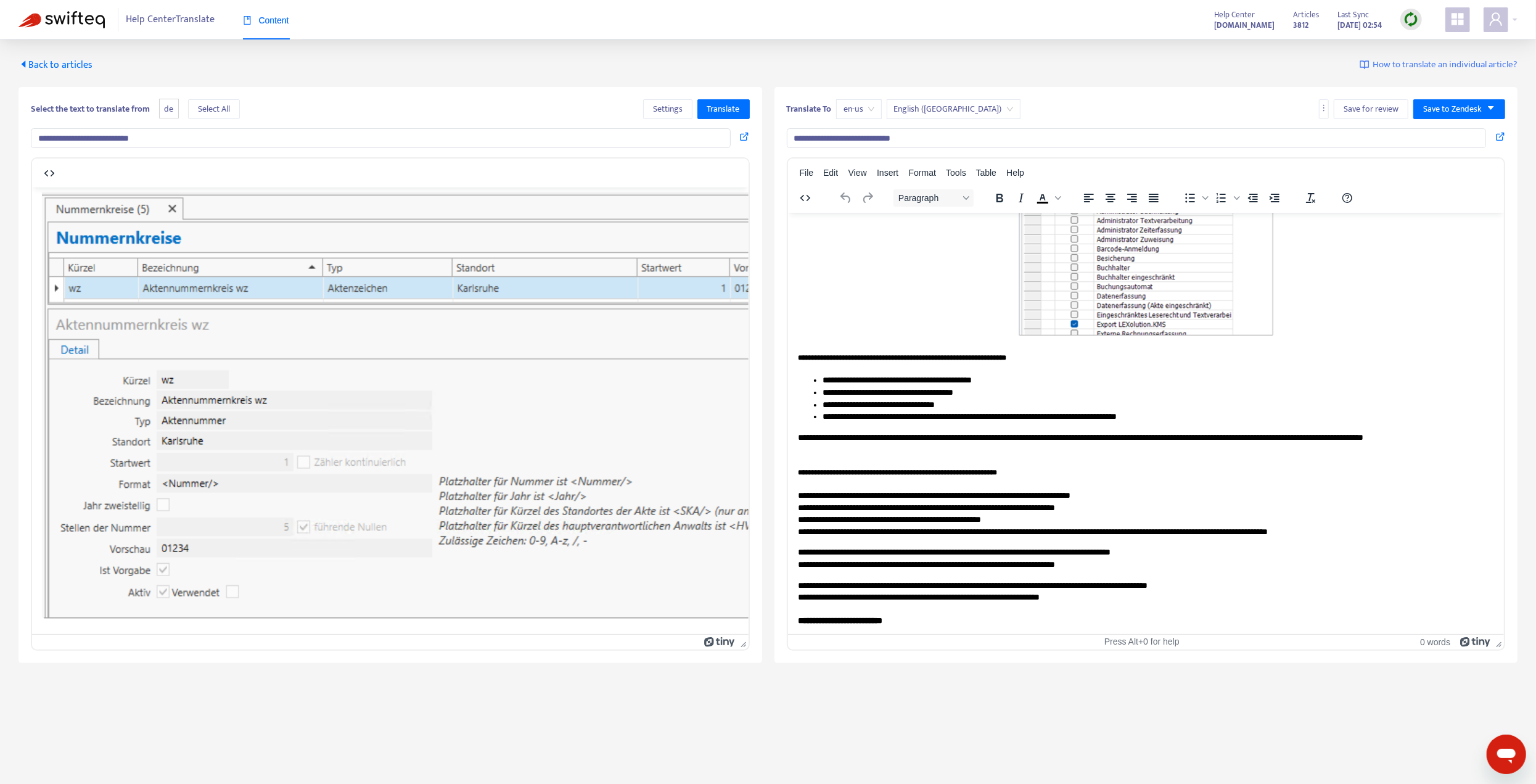
click at [56, 68] on span "Back to articles" at bounding box center [55, 65] width 74 height 16
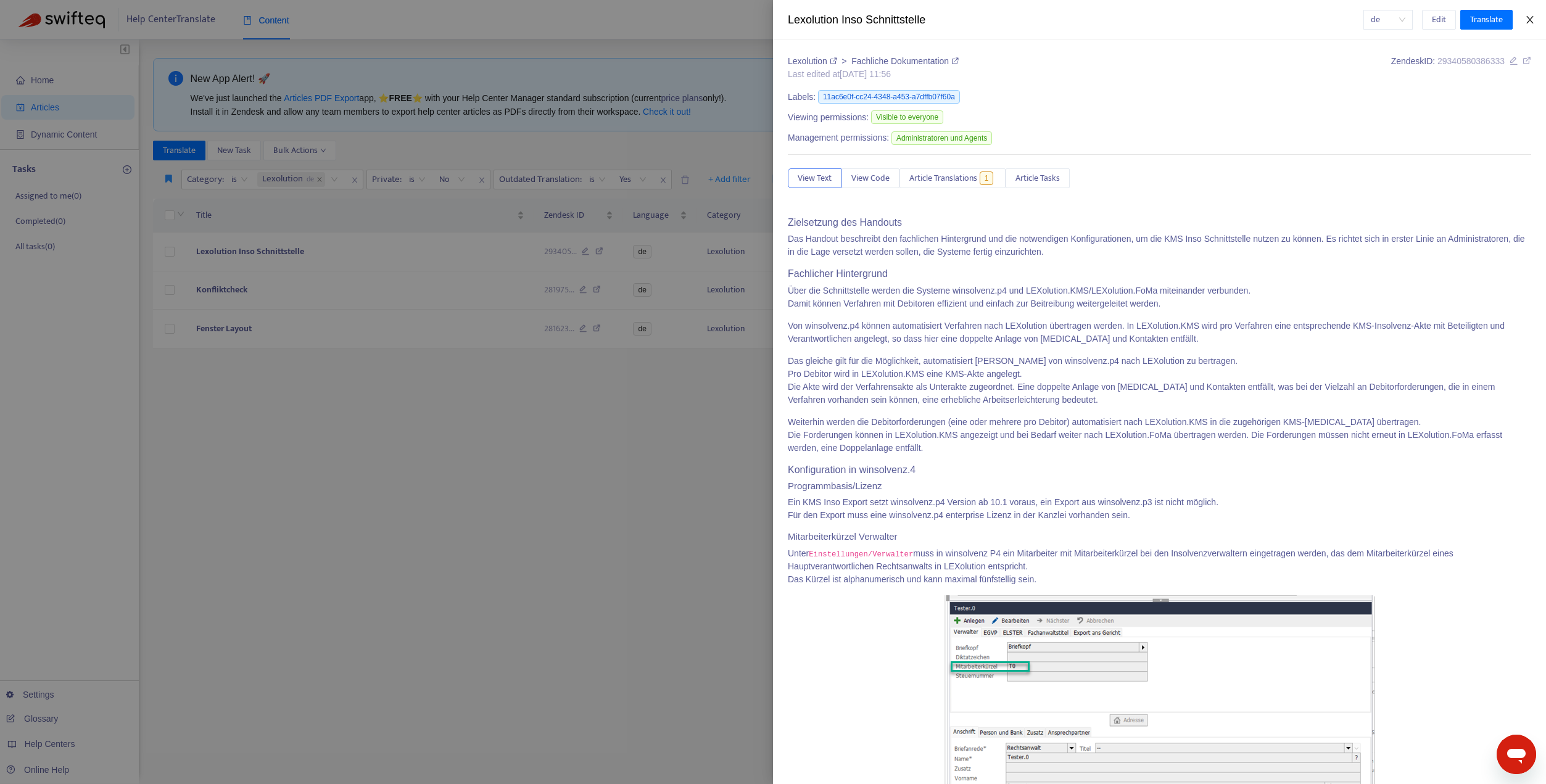
click at [1535, 18] on button "Close" at bounding box center [1530, 20] width 17 height 12
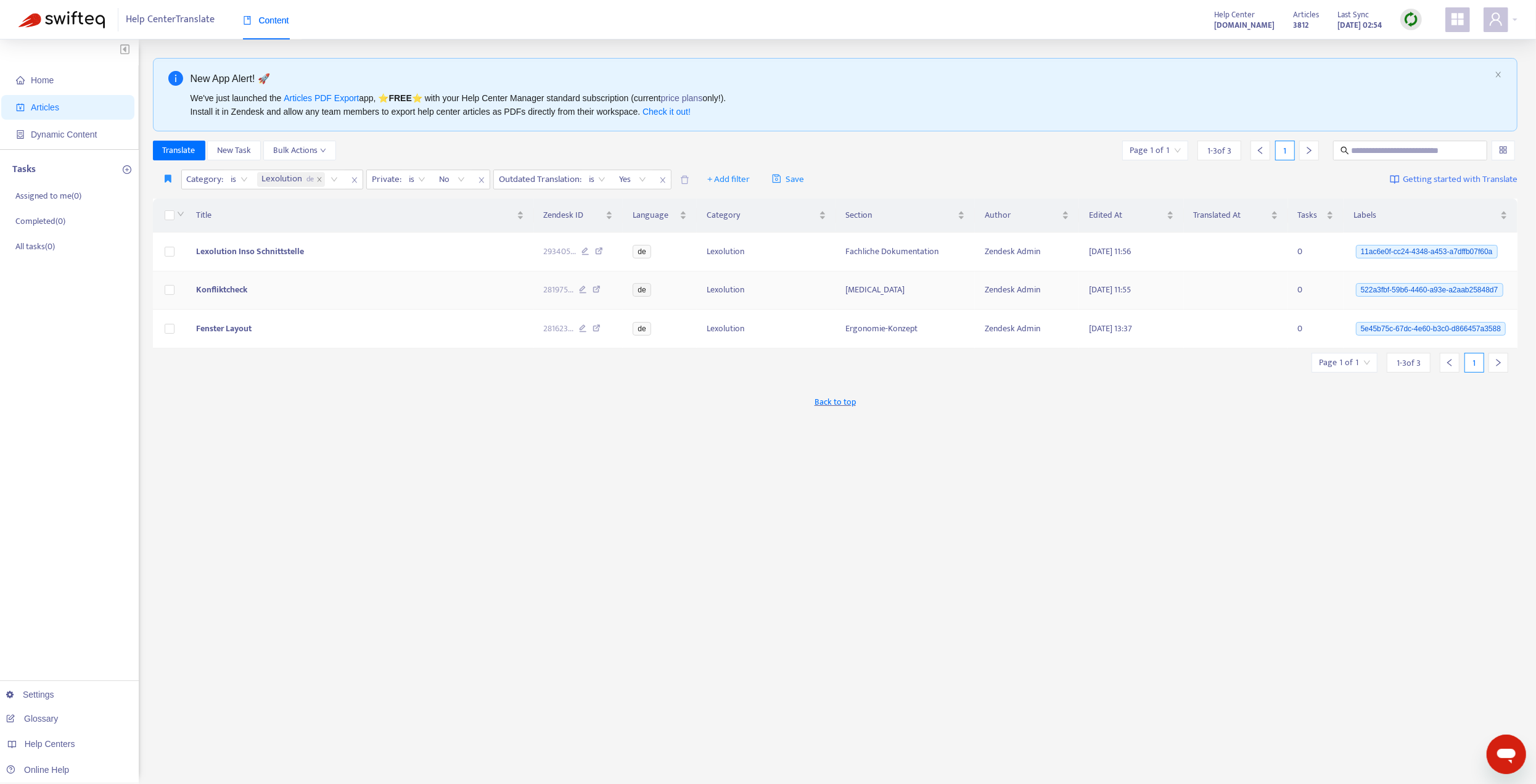
click at [241, 287] on span "Konfliktcheck" at bounding box center [222, 290] width 51 height 15
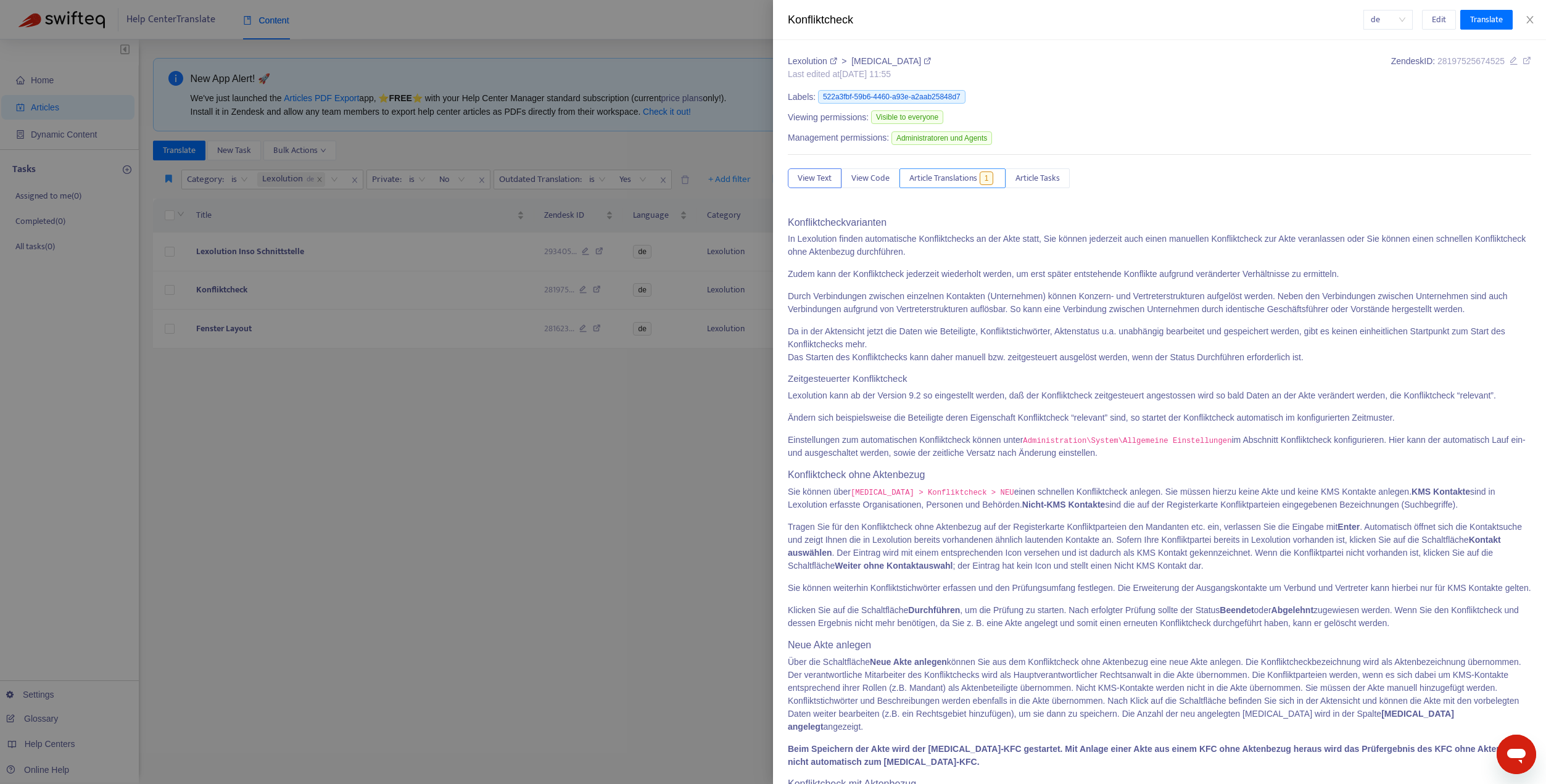
click at [917, 179] on span "Article Translations" at bounding box center [944, 178] width 68 height 14
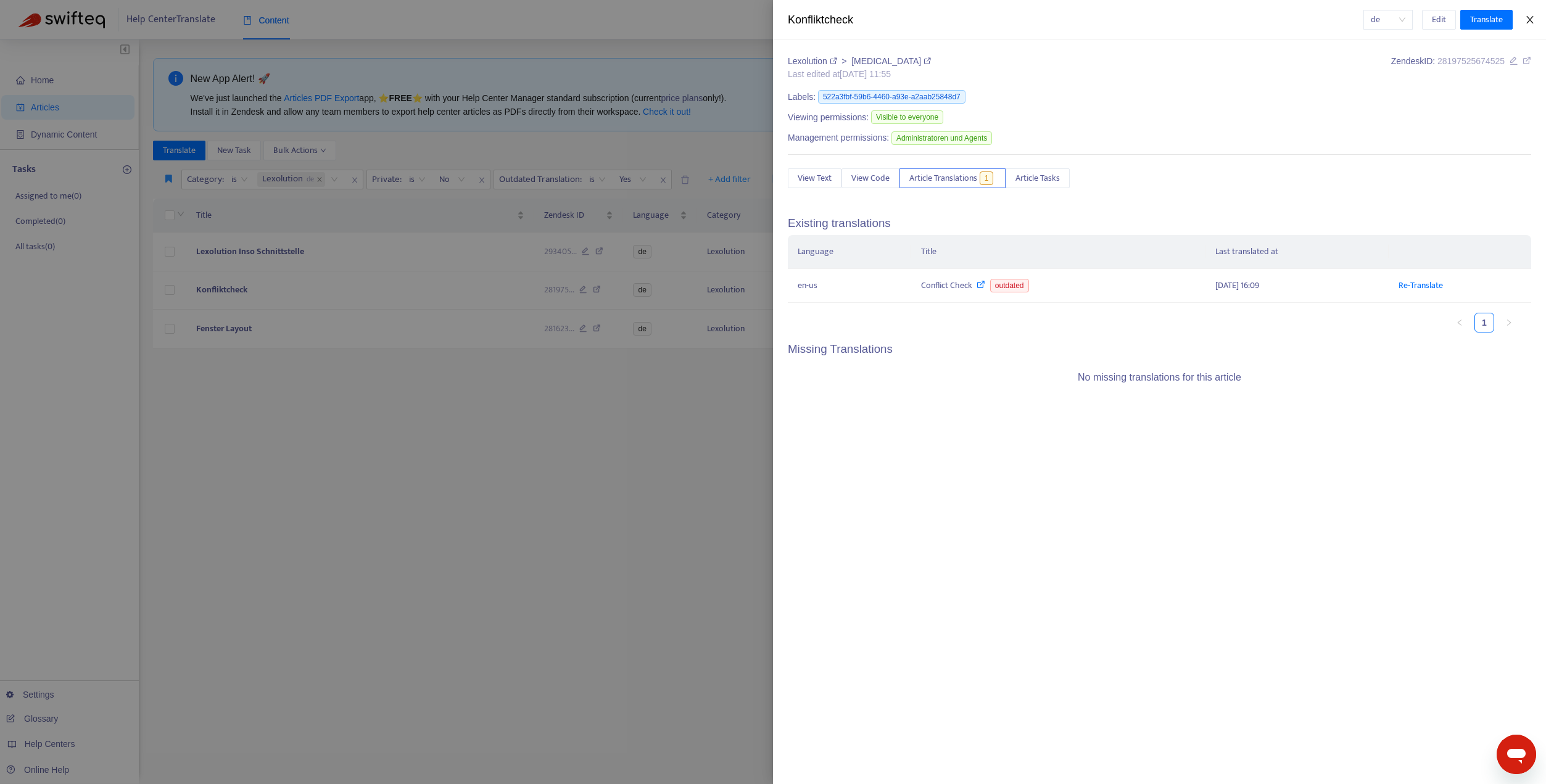
click at [1536, 25] on button "Close" at bounding box center [1530, 20] width 17 height 12
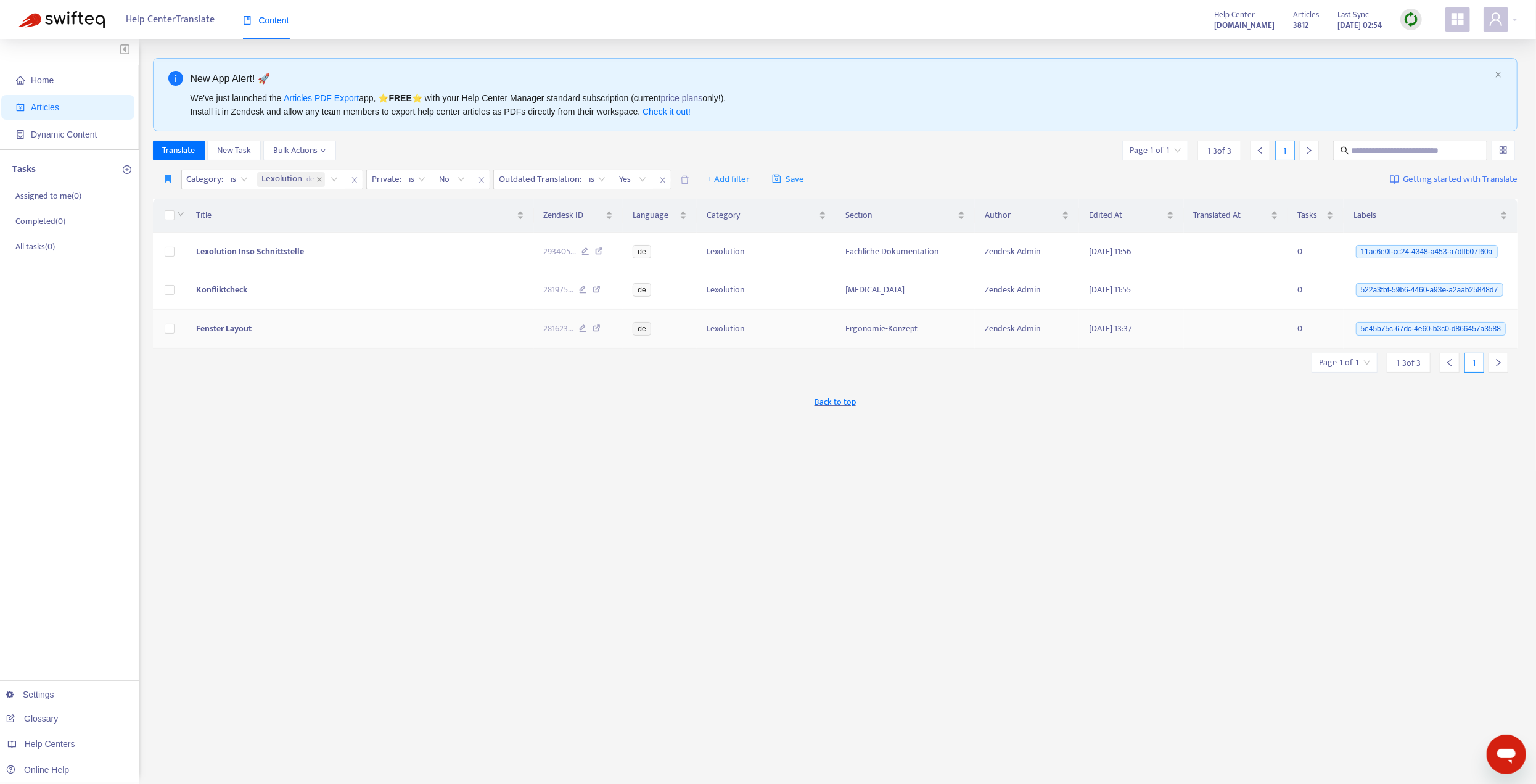
click at [217, 327] on span "Fenster Layout" at bounding box center [224, 329] width 56 height 15
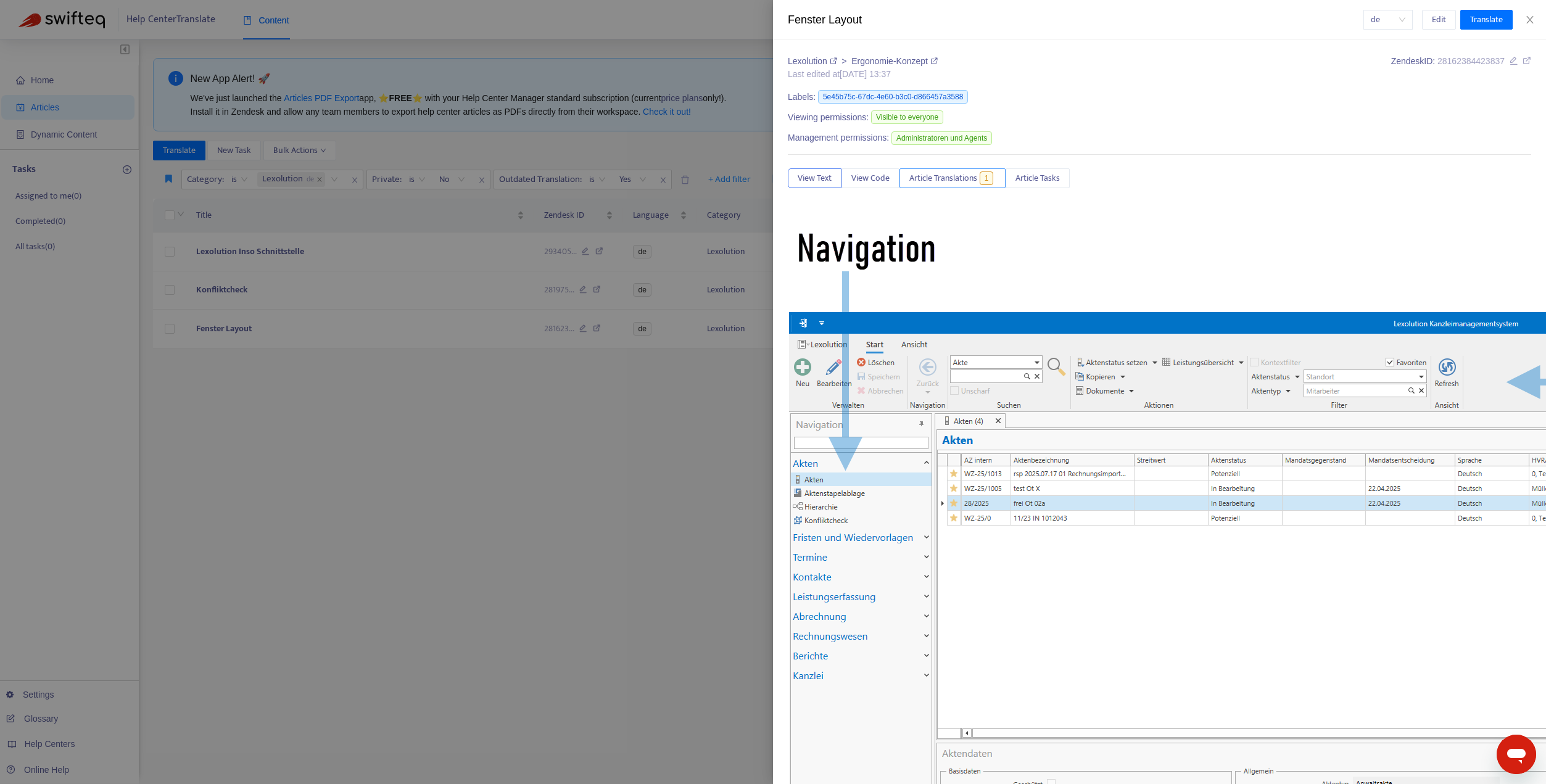
click at [952, 179] on span "Article Translations" at bounding box center [944, 178] width 68 height 14
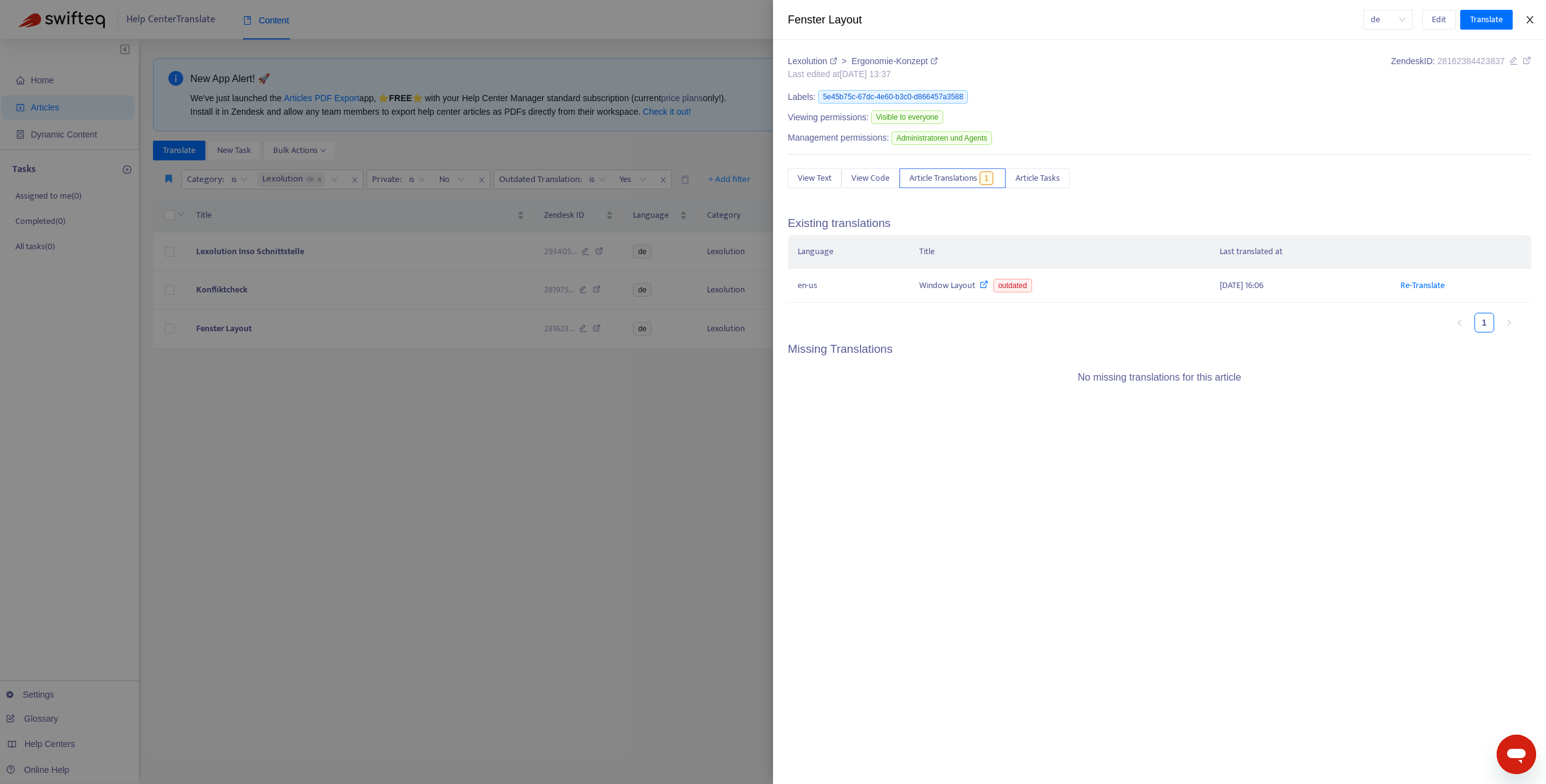
click at [1529, 21] on icon "close" at bounding box center [1529, 20] width 6 height 7
